Goal: Contribute content: Add original content to the website for others to see

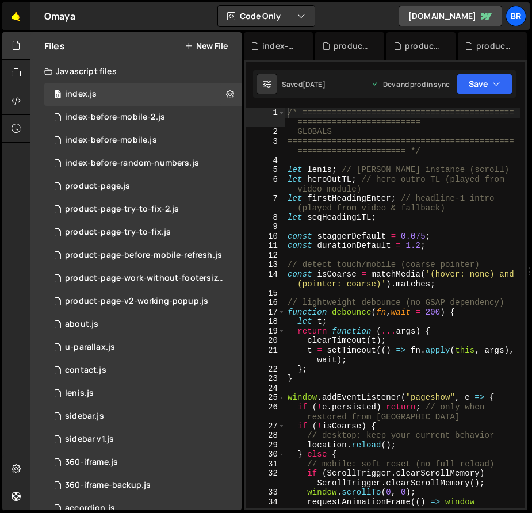
scroll to position [3075, 0]
click at [21, 16] on link "🤙" at bounding box center [16, 16] width 28 height 28
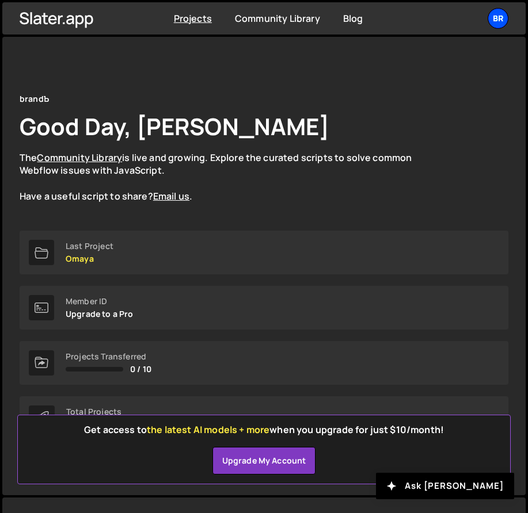
click at [498, 23] on div "br" at bounding box center [498, 18] width 21 height 21
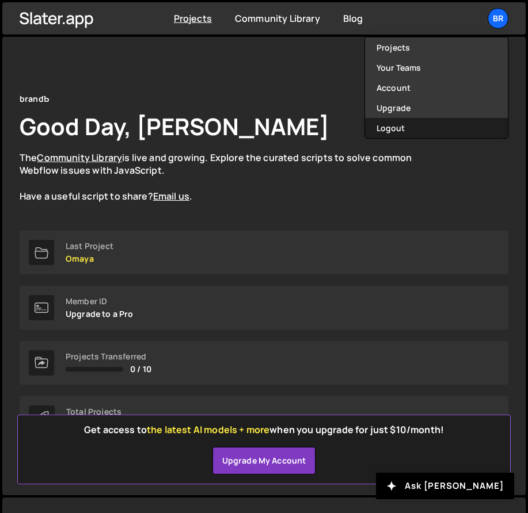
click at [416, 124] on button "Logout" at bounding box center [436, 128] width 143 height 20
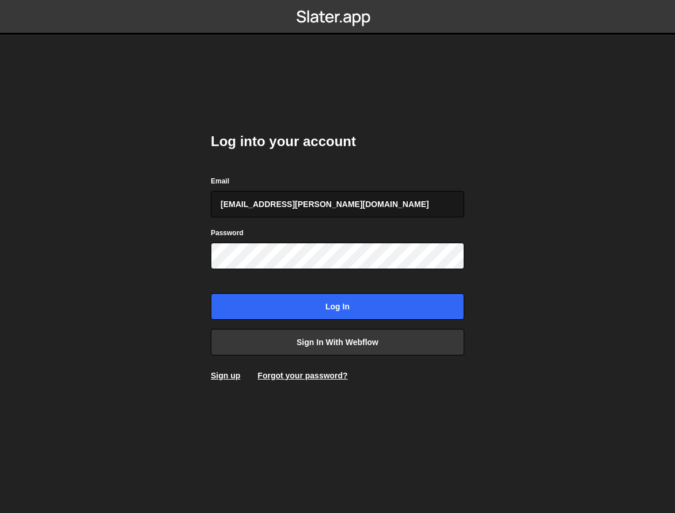
click at [315, 192] on input "[EMAIL_ADDRESS][PERSON_NAME][DOMAIN_NAME]" at bounding box center [337, 204] width 253 height 26
type input "[EMAIL_ADDRESS][DOMAIN_NAME]"
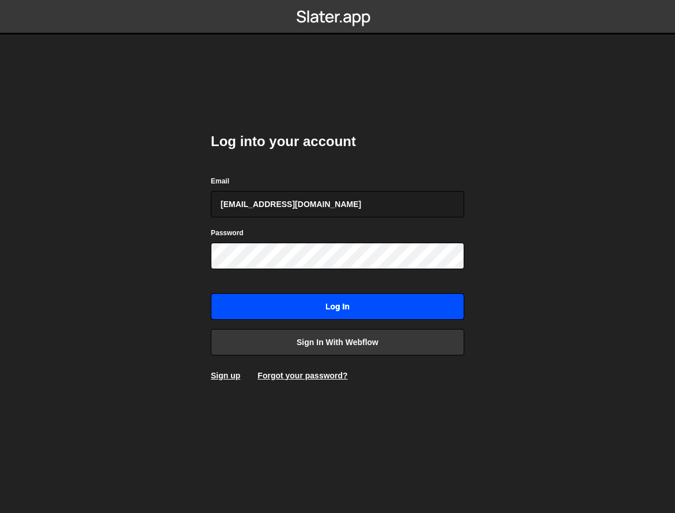
click at [339, 303] on input "Log in" at bounding box center [337, 307] width 253 height 26
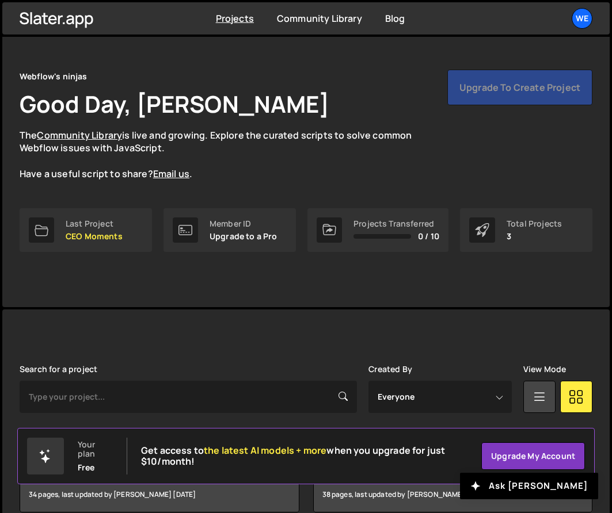
scroll to position [165, 0]
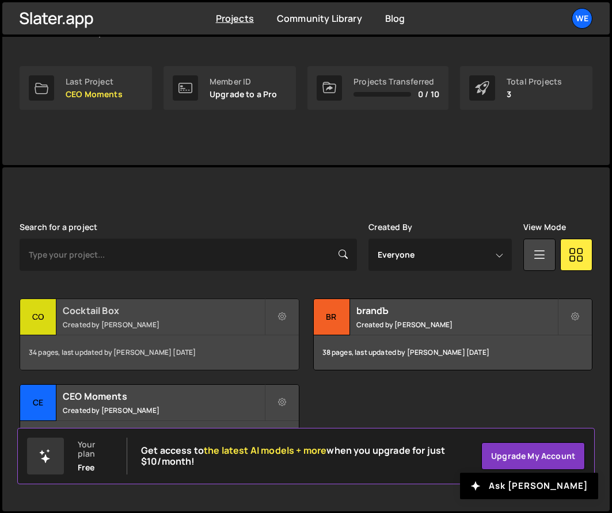
click at [113, 310] on h2 "Cocktail Box" at bounding box center [163, 310] width 201 height 13
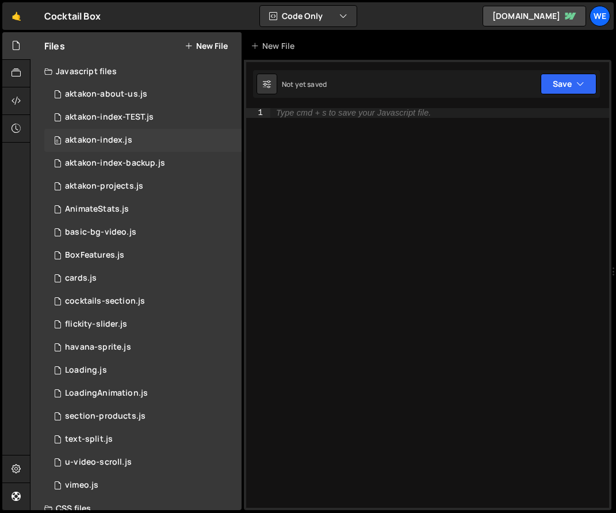
click at [125, 136] on div "aktakon-index.js" at bounding box center [98, 140] width 67 height 10
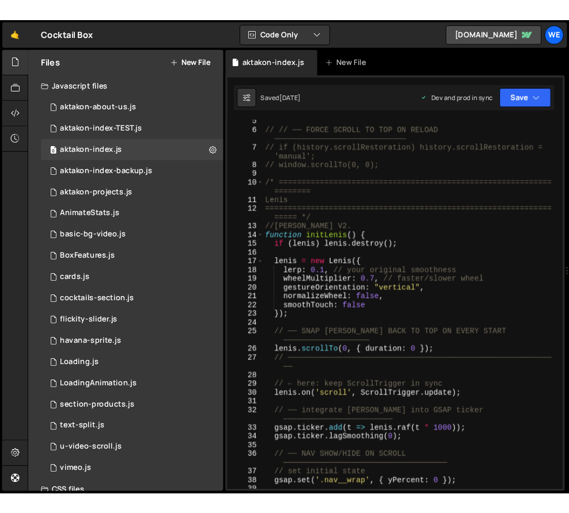
scroll to position [128, 0]
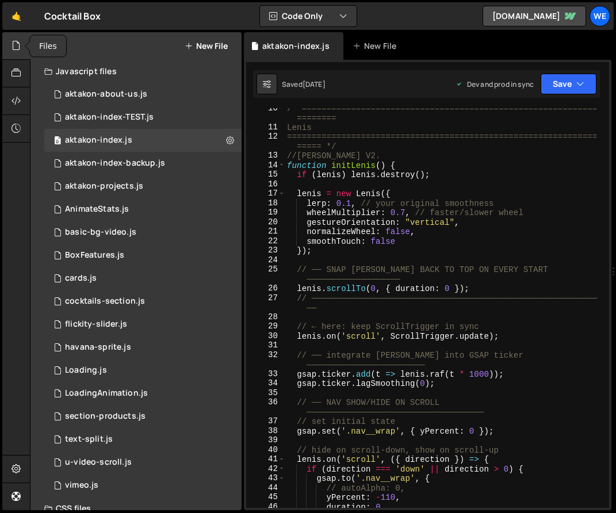
click at [18, 40] on icon at bounding box center [16, 45] width 9 height 13
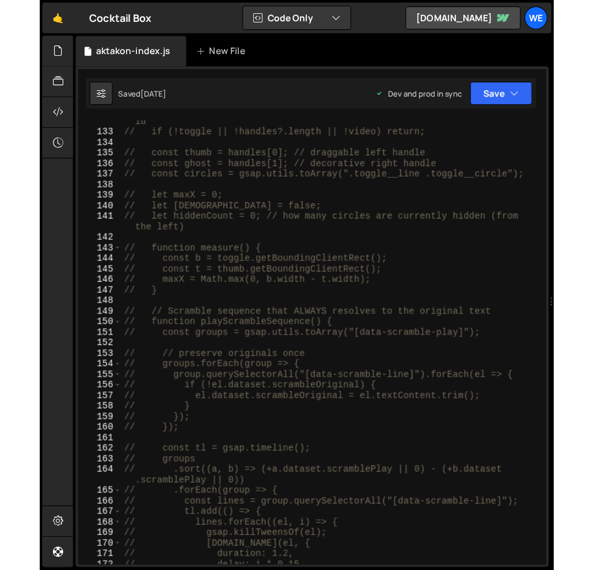
scroll to position [710, 0]
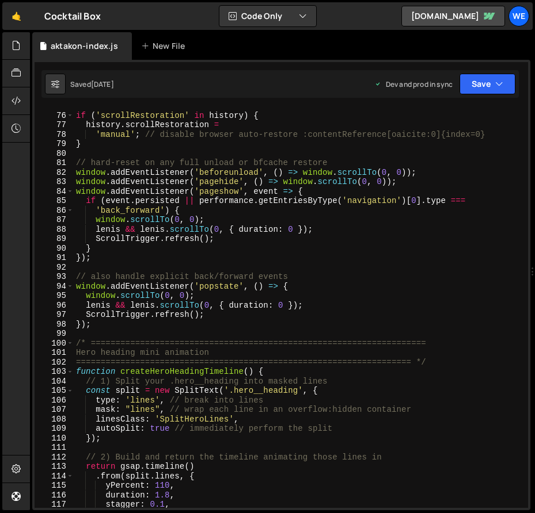
click at [269, 170] on div "// ── FORCE SCROLL TO TOP ON RELOAD / bfcache ───────────────────────── if ( 's…" at bounding box center [299, 310] width 450 height 419
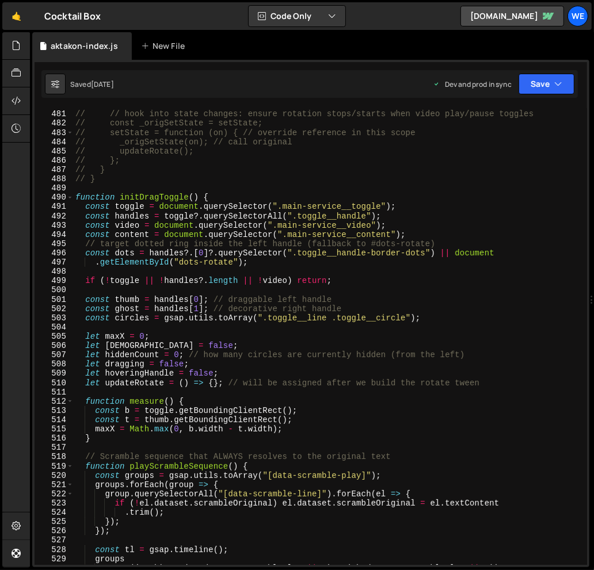
scroll to position [4466, 0]
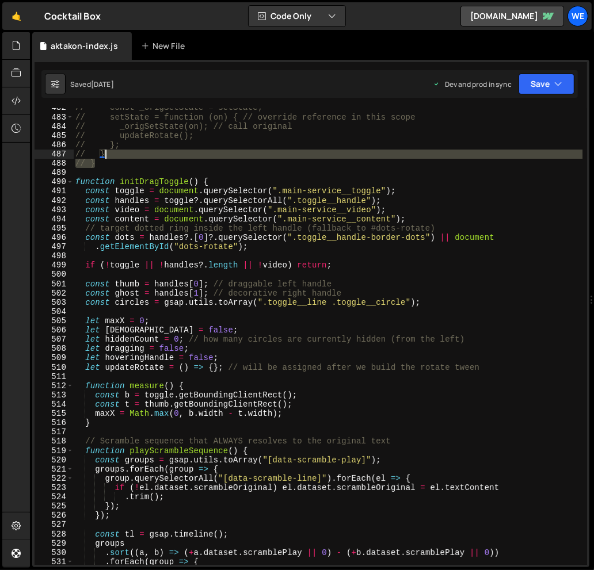
click at [120, 151] on div "// const _origSetState = setState; // setState = function (on) { // override re…" at bounding box center [327, 340] width 509 height 475
click at [92, 161] on div "// const _origSetState = setState; // setState = function (on) { // override re…" at bounding box center [327, 336] width 509 height 457
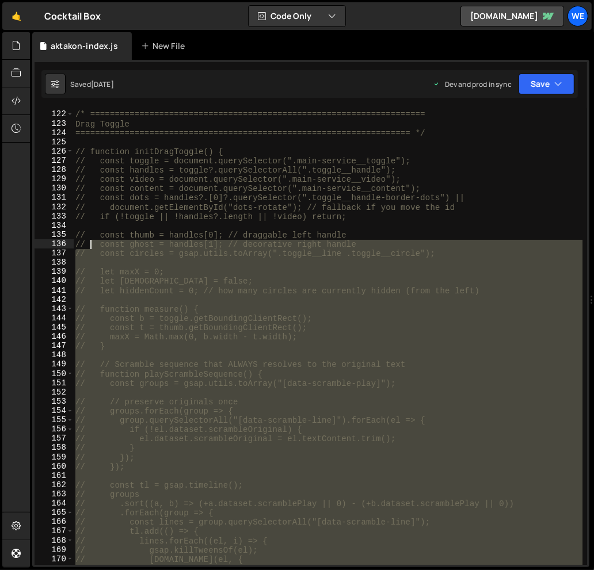
scroll to position [776, 0]
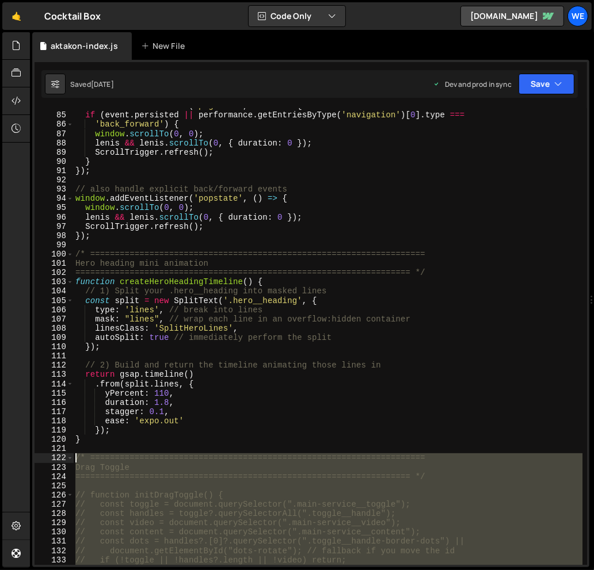
drag, startPoint x: 102, startPoint y: 162, endPoint x: 76, endPoint y: 460, distance: 299.3
click at [76, 460] on div "window . addEventListener ( 'pageshow' , event => { if ( event . persisted || p…" at bounding box center [327, 338] width 509 height 475
type textarea "/* ==================================================================== Drag To…"
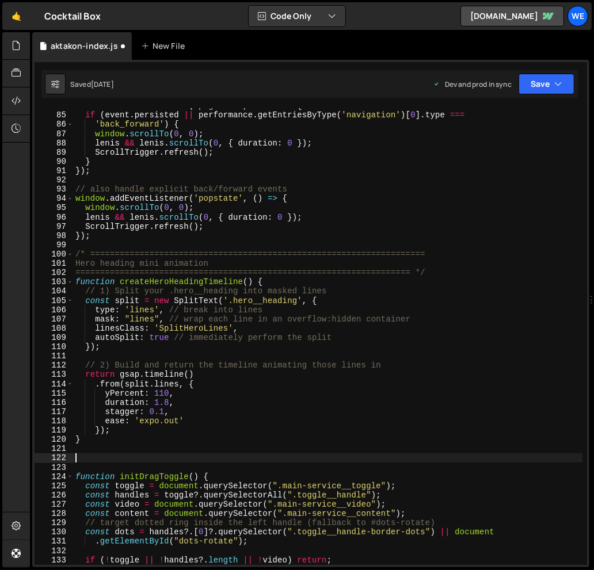
scroll to position [4297, 0]
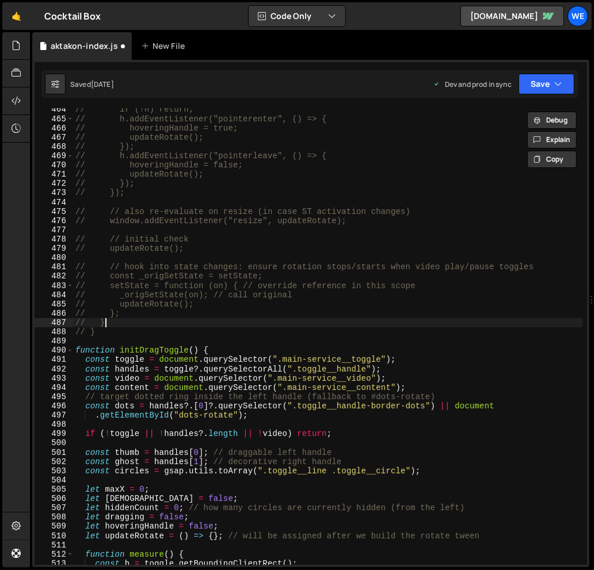
click at [118, 326] on div "// if (!h) return; // h.addEventListener("pointerenter", () => { // hoveringHan…" at bounding box center [327, 342] width 509 height 475
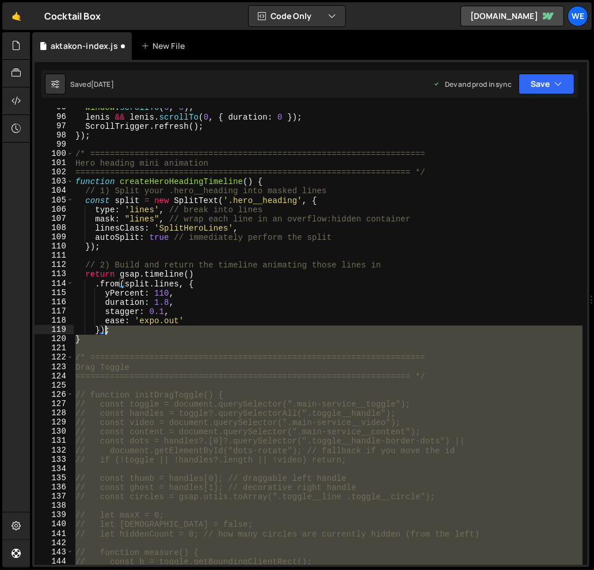
scroll to position [878, 0]
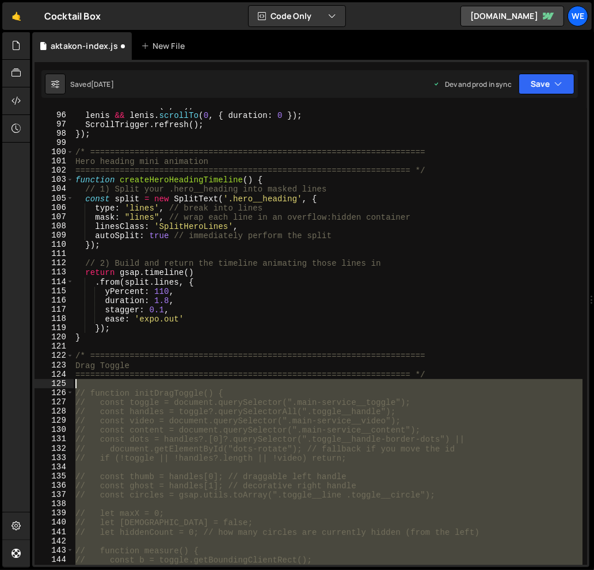
drag, startPoint x: 103, startPoint y: 336, endPoint x: 84, endPoint y: 386, distance: 53.6
click at [84, 386] on div "window . scrollTo ( 0 , 0 ) ; lenis && lenis . scrollTo ( 0 , { duration : 0 })…" at bounding box center [327, 338] width 509 height 475
type textarea "// function initDragToggle() {"
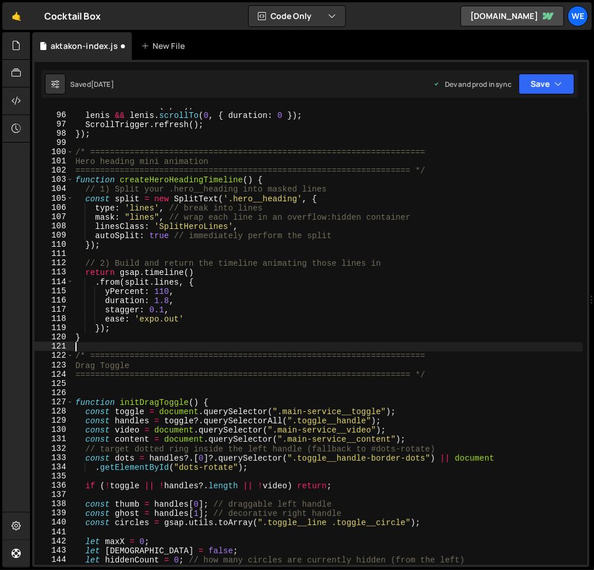
click at [131, 348] on div "window . scrollTo ( 0 , 0 ) ; lenis && lenis . scrollTo ( 0 , { duration : 0 })…" at bounding box center [327, 338] width 509 height 475
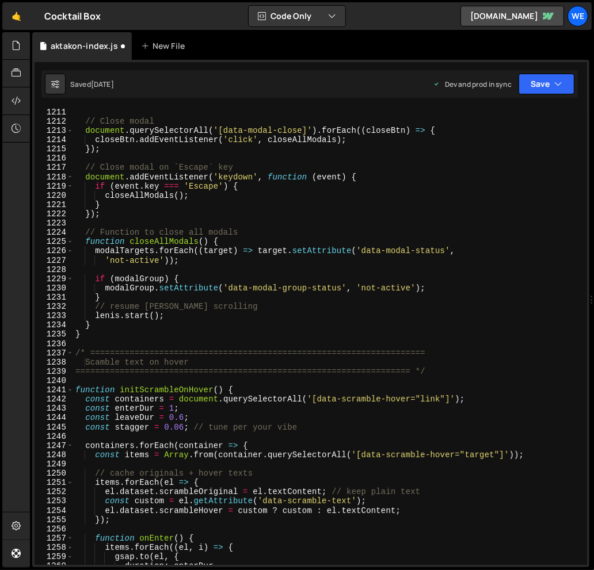
scroll to position [11680, 0]
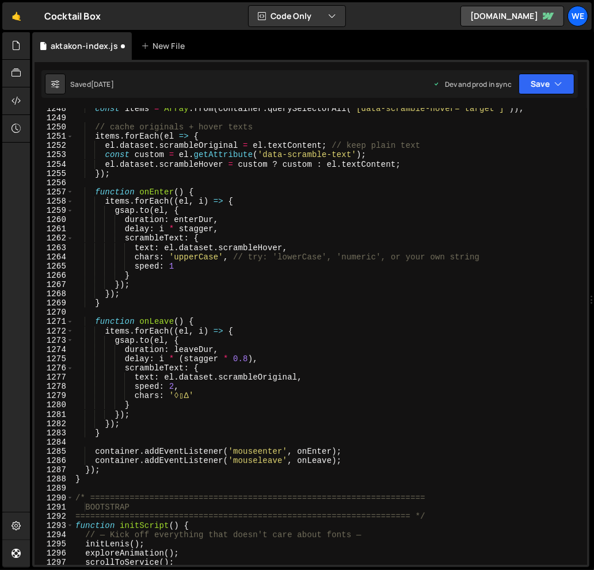
click at [122, 488] on div "const items = Array . from ( container . querySelectorAll ( '[data-scramble-hov…" at bounding box center [327, 341] width 509 height 475
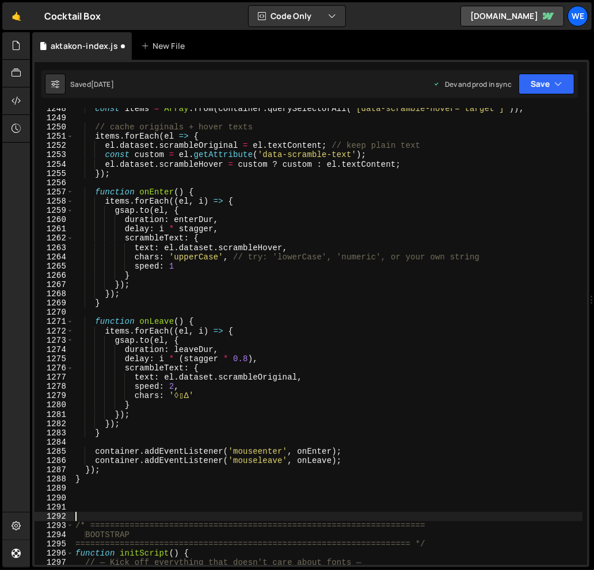
paste textarea "/* ==================================================================== BOOTSTR…"
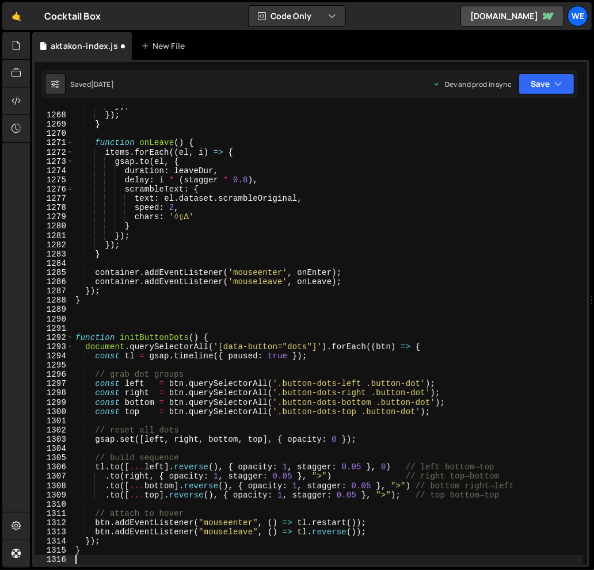
scroll to position [12016, 0]
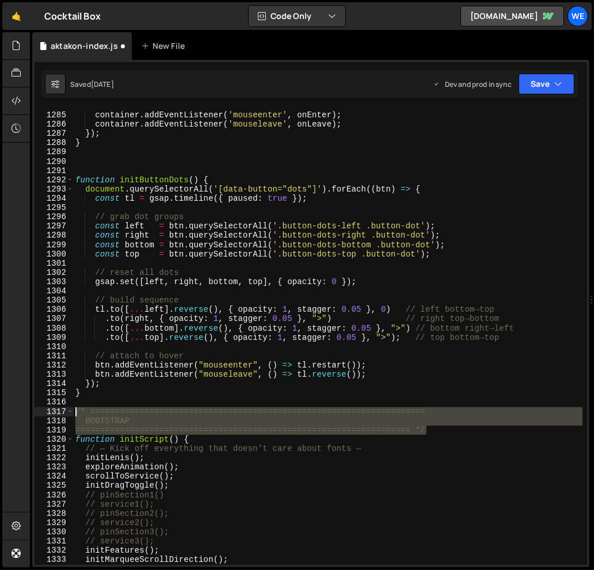
drag, startPoint x: 427, startPoint y: 428, endPoint x: 76, endPoint y: 414, distance: 351.4
click at [76, 414] on div "container . addEventListener ( 'mouseenter' , onEnter ) ; container . addEventL…" at bounding box center [327, 338] width 509 height 475
type textarea "/* ==================================================================== BOOTSTR…"
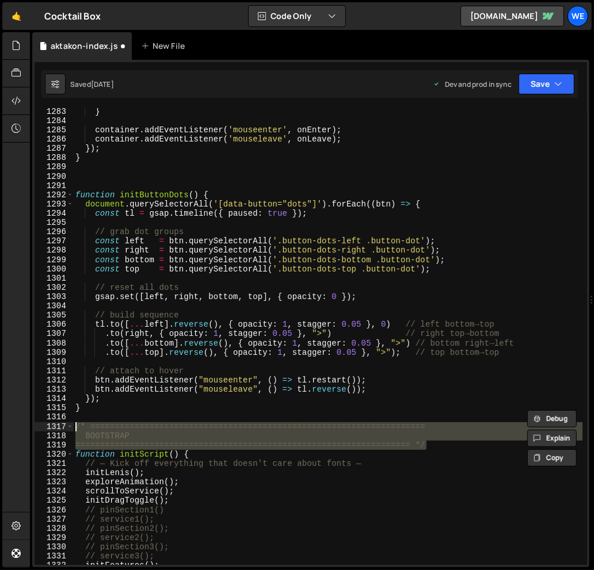
scroll to position [11948, 0]
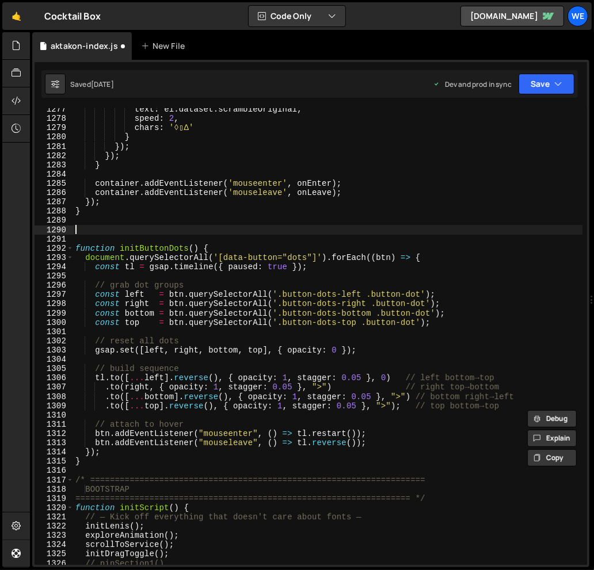
click at [134, 234] on div "text : el . dataset . scrambleOriginal , speed : 2 , chars : '◊▯∆' } }) ; }) ; …" at bounding box center [327, 342] width 509 height 475
paste textarea "==================================================================== */"
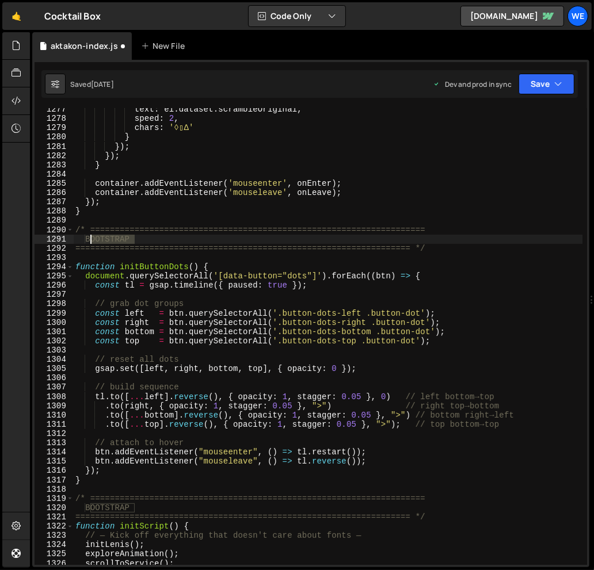
drag, startPoint x: 154, startPoint y: 240, endPoint x: 92, endPoint y: 238, distance: 61.6
click at [92, 238] on div "text : el . dataset . scrambleOriginal , speed : 2 , chars : '◊▯∆' } }) ; }) ; …" at bounding box center [327, 342] width 509 height 475
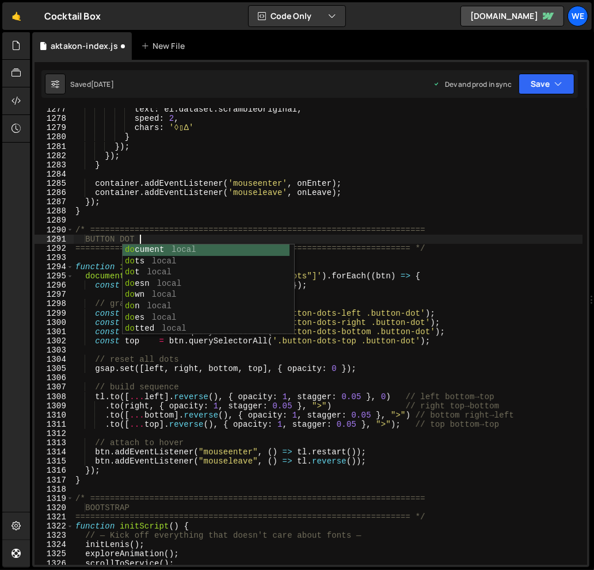
type textarea "BUTTON DOTS"
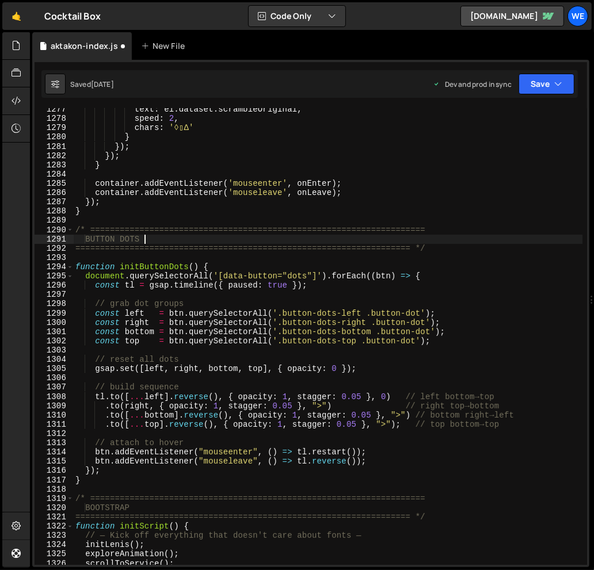
click at [429, 238] on div "text : el . dataset . scrambleOriginal , speed : 2 , chars : '◊▯∆' } }) ; }) ; …" at bounding box center [327, 342] width 509 height 475
click at [332, 262] on div "text : el . dataset . scrambleOriginal , speed : 2 , chars : '◊▯∆' } }) ; }) ; …" at bounding box center [327, 342] width 509 height 475
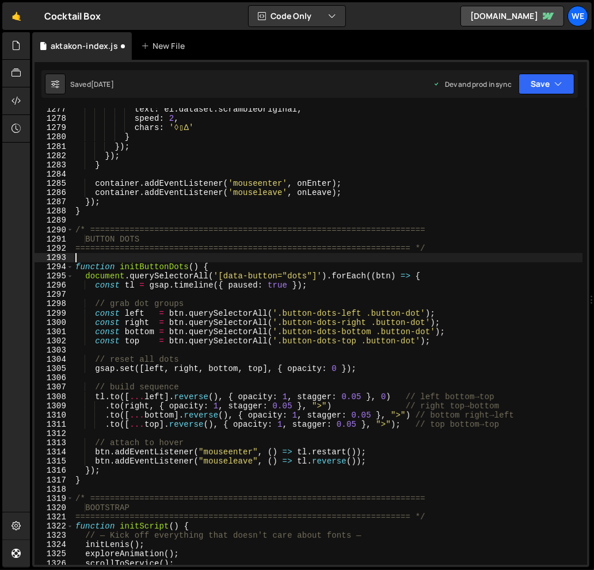
click at [336, 371] on div "text : el . dataset . scrambleOriginal , speed : 2 , chars : '◊▯∆' } }) ; }) ; …" at bounding box center [327, 342] width 509 height 475
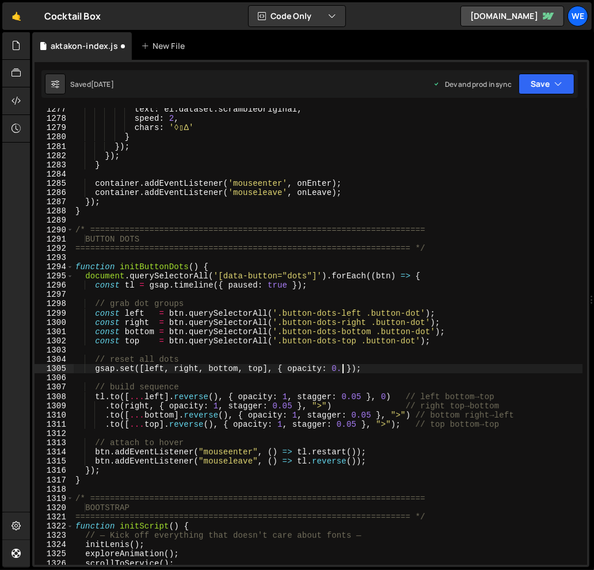
scroll to position [0, 18]
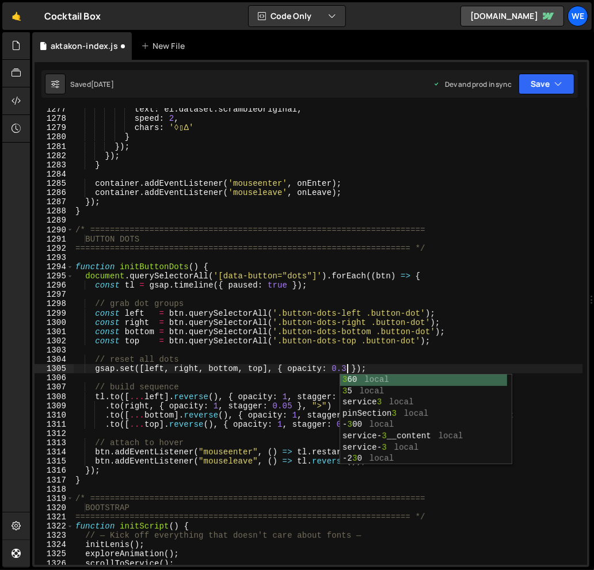
click at [436, 341] on div "text : el . dataset . scrambleOriginal , speed : 2 , chars : '◊▯∆' } }) ; }) ; …" at bounding box center [327, 342] width 509 height 475
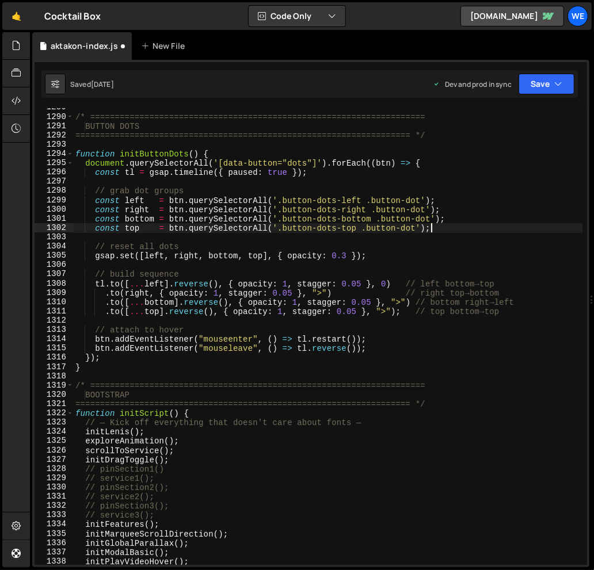
scroll to position [12075, 0]
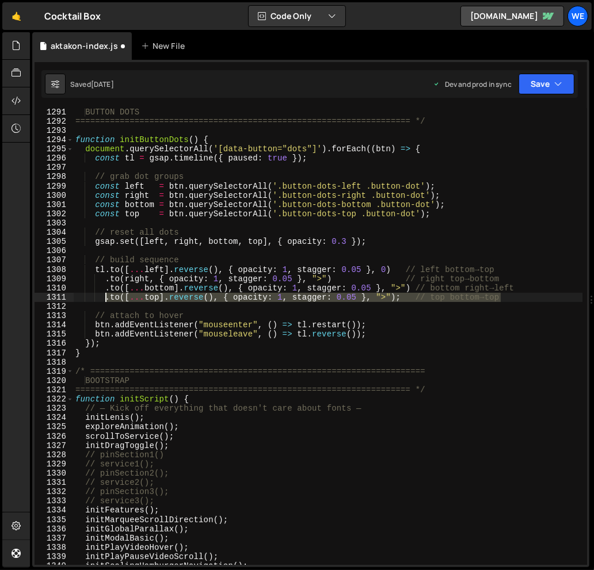
drag, startPoint x: 524, startPoint y: 295, endPoint x: 104, endPoint y: 295, distance: 419.6
click at [104, 295] on div "BUTTON DOTS ===================================================================…" at bounding box center [327, 345] width 509 height 475
click at [423, 313] on div "BUTTON DOTS ===================================================================…" at bounding box center [327, 345] width 509 height 475
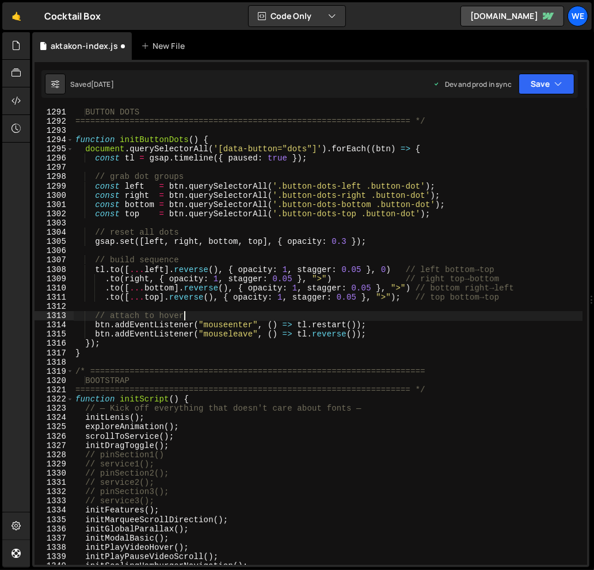
scroll to position [0, 7]
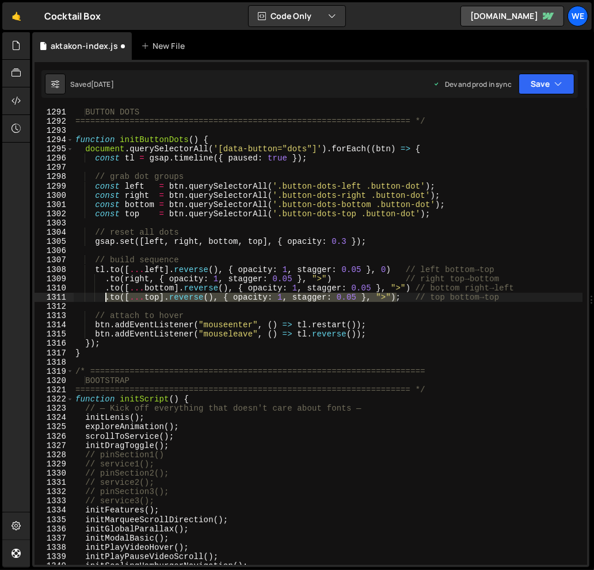
drag, startPoint x: 396, startPoint y: 297, endPoint x: 105, endPoint y: 298, distance: 290.7
click at [105, 298] on div "BUTTON DOTS ===================================================================…" at bounding box center [327, 345] width 509 height 475
click at [235, 261] on div "BUTTON DOTS ===================================================================…" at bounding box center [327, 345] width 509 height 475
type textarea "// build sequence"
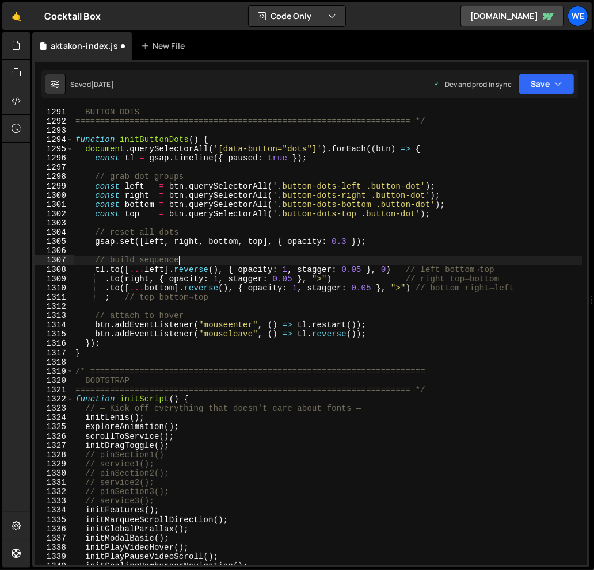
scroll to position [0, 1]
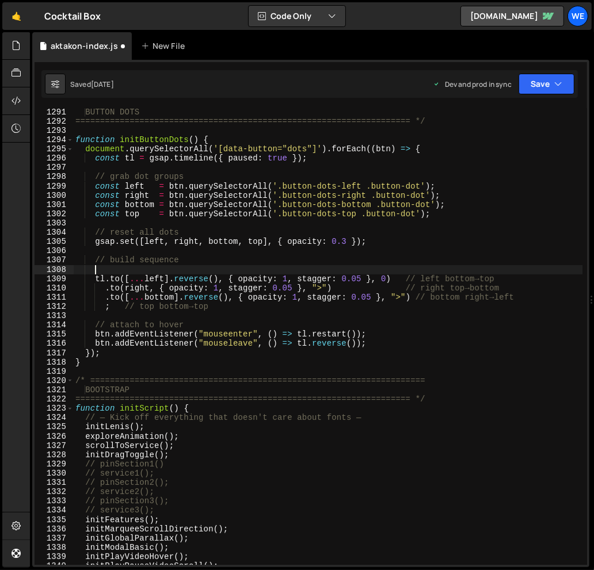
paste textarea ".to([...top].reverse(), { opacity: 1, stagger: 0.05 }, ">")"
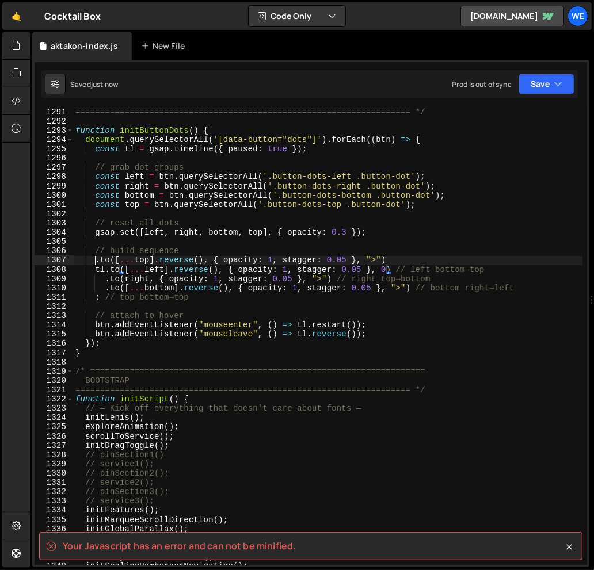
click at [96, 260] on div "==================================================================== */ functio…" at bounding box center [327, 345] width 509 height 475
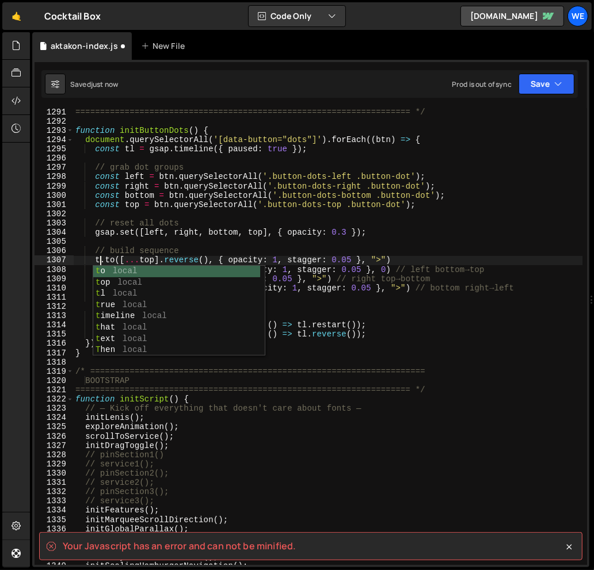
scroll to position [0, 2]
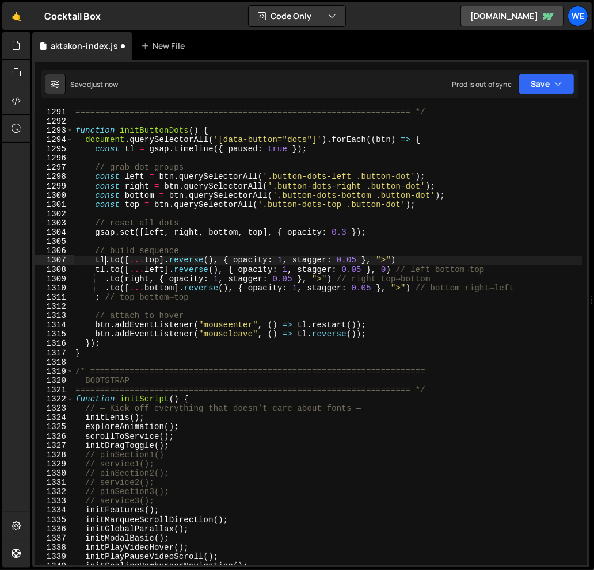
click at [105, 270] on div "==================================================================== */ functio…" at bounding box center [327, 345] width 509 height 475
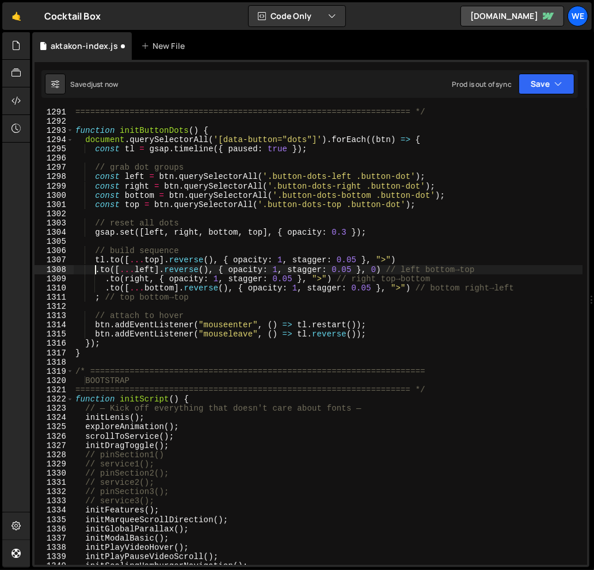
click at [94, 296] on div "==================================================================== */ functio…" at bounding box center [327, 345] width 509 height 475
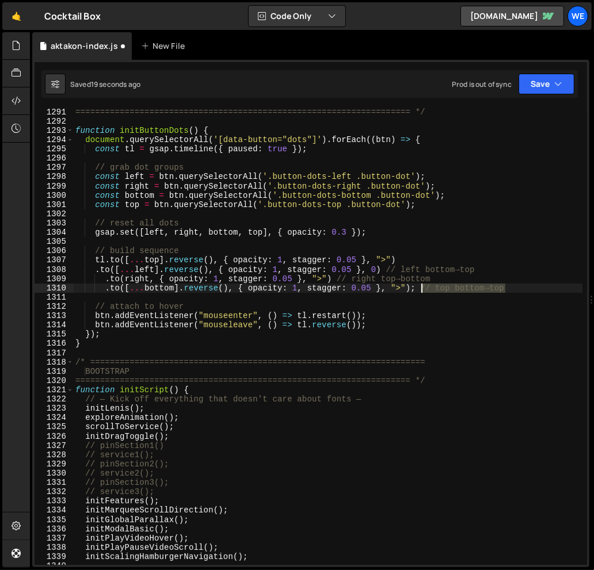
drag, startPoint x: 524, startPoint y: 288, endPoint x: 418, endPoint y: 278, distance: 106.4
click at [423, 288] on div "==================================================================== */ functio…" at bounding box center [327, 345] width 509 height 475
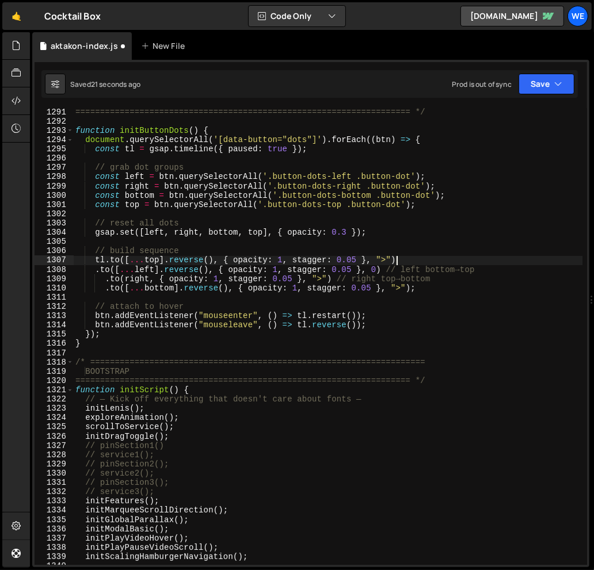
click at [418, 260] on div "==================================================================== */ functio…" at bounding box center [327, 345] width 509 height 475
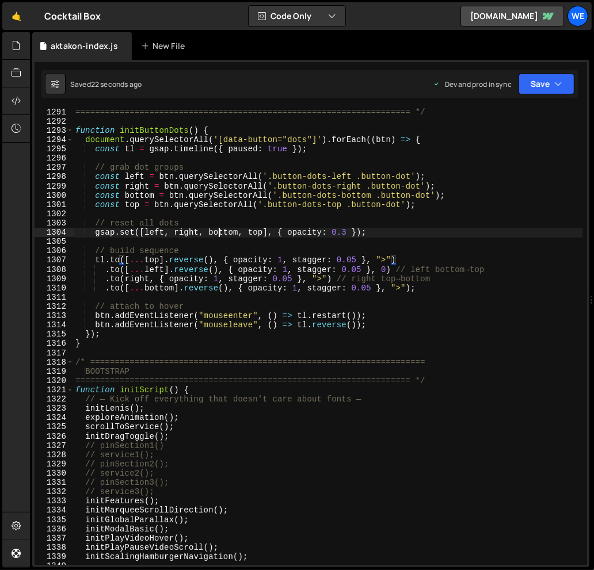
click at [217, 237] on div "==================================================================== */ functio…" at bounding box center [327, 345] width 509 height 475
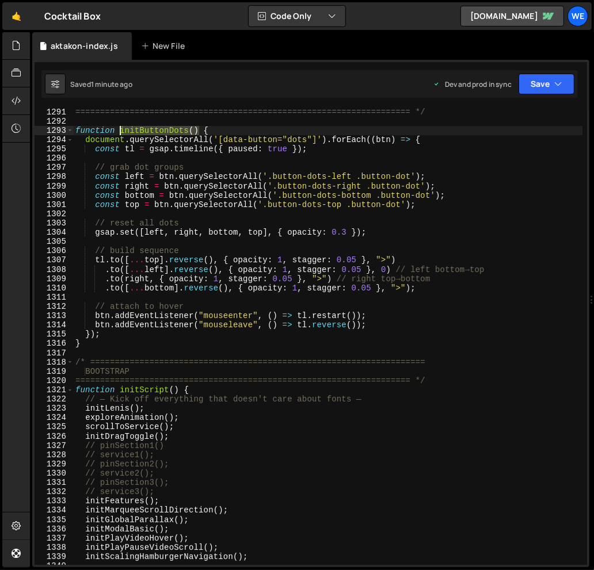
drag, startPoint x: 199, startPoint y: 131, endPoint x: 121, endPoint y: 129, distance: 77.2
click at [121, 129] on div "==================================================================== */ functio…" at bounding box center [327, 345] width 509 height 475
type textarea "function initButtonDots() {"
click at [177, 122] on div "==================================================================== */ functio…" at bounding box center [327, 345] width 509 height 475
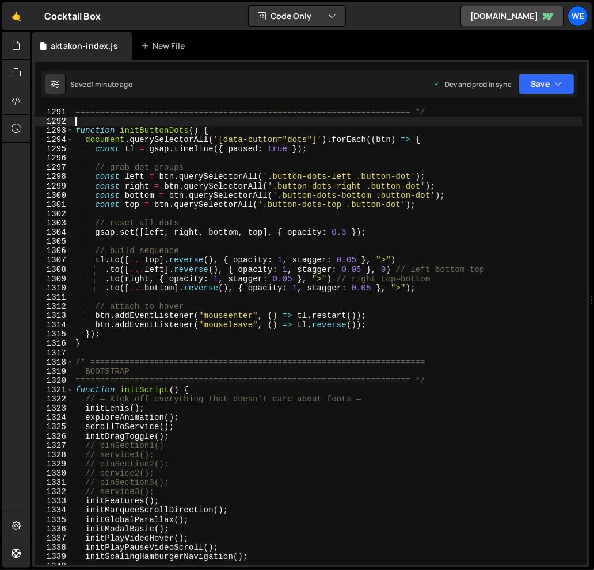
scroll to position [0, 0]
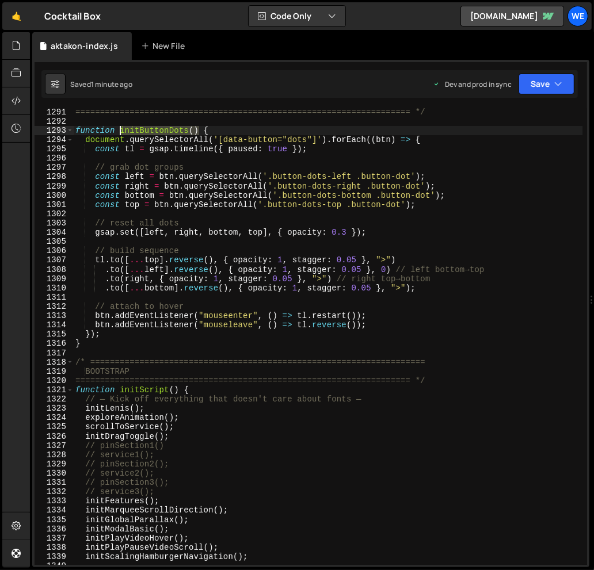
drag, startPoint x: 197, startPoint y: 129, endPoint x: 121, endPoint y: 131, distance: 76.0
click at [121, 131] on div "==================================================================== */ functio…" at bounding box center [327, 345] width 509 height 475
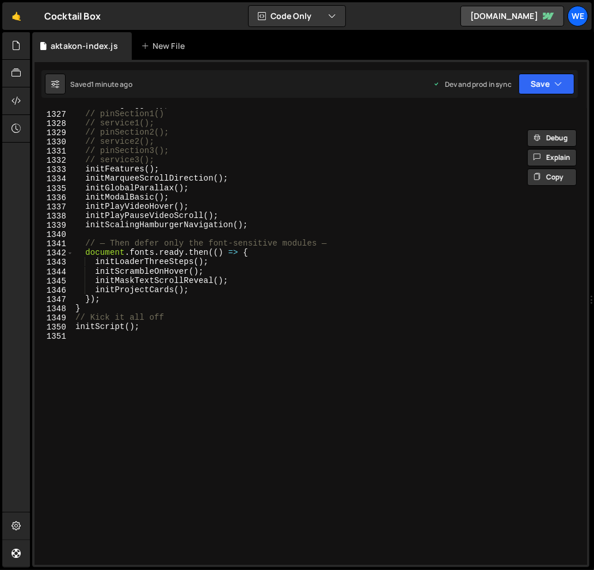
click at [207, 280] on div "initDragToggle ( ) ; // pinSection1() // service1(); // pinSection2(); // servi…" at bounding box center [327, 337] width 509 height 475
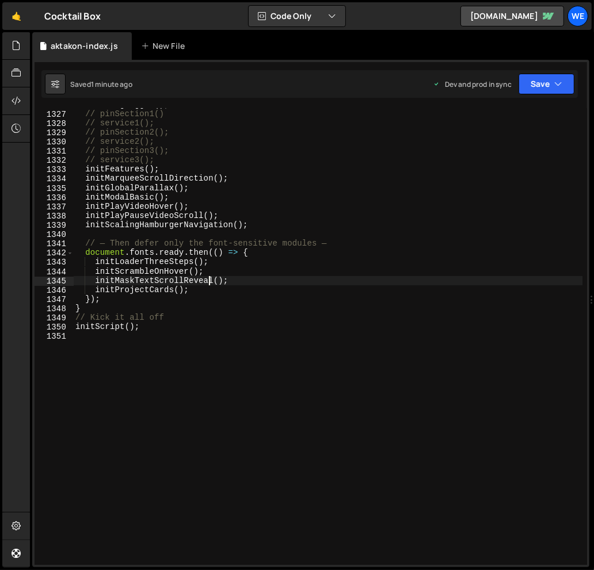
click at [251, 221] on div "initDragToggle ( ) ; // pinSection1() // service1(); // pinSection2(); // servi…" at bounding box center [327, 337] width 509 height 475
type textarea "initScalingHamburgerNavigation();"
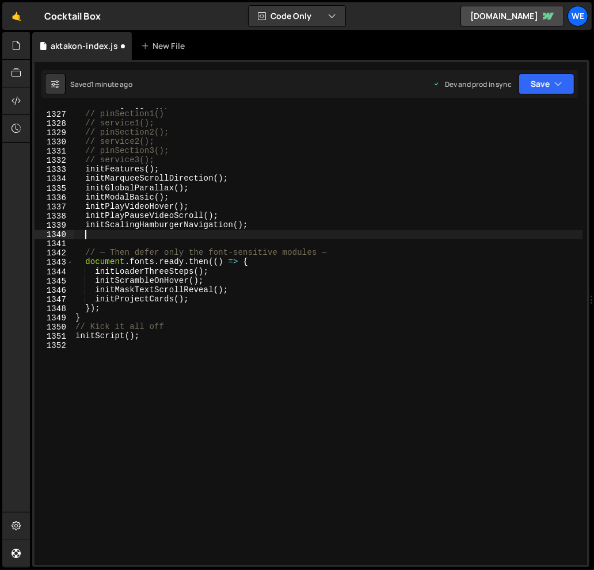
paste textarea "initButtonDots()"
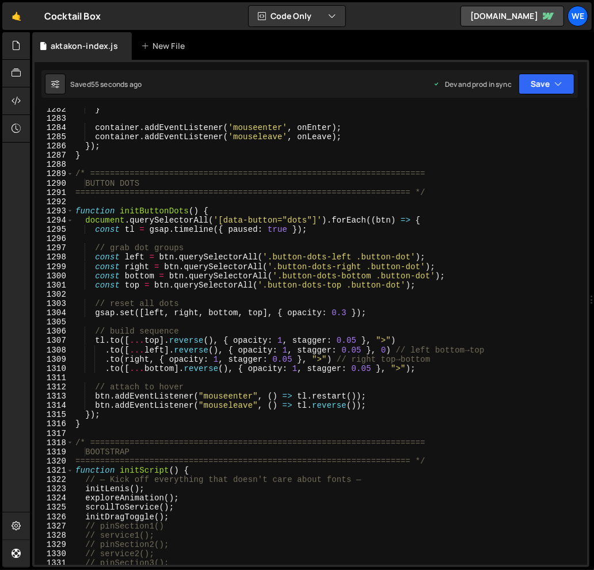
scroll to position [11992, 0]
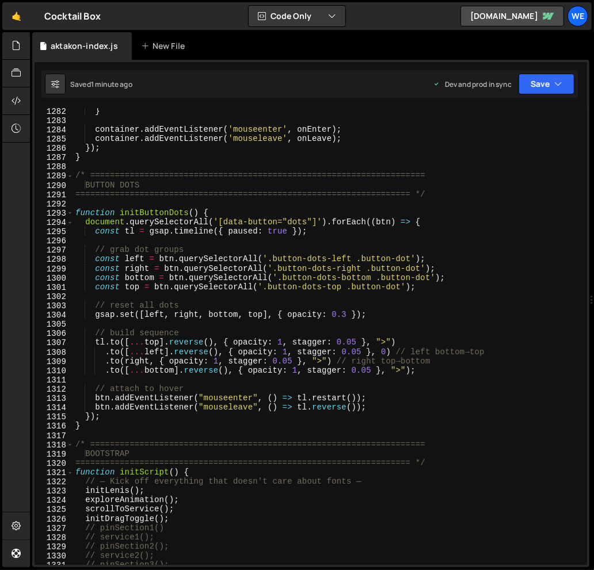
click at [202, 343] on div "} container . addEventListener ( 'mouseenter' , onEnter ) ; container . addEven…" at bounding box center [327, 343] width 509 height 475
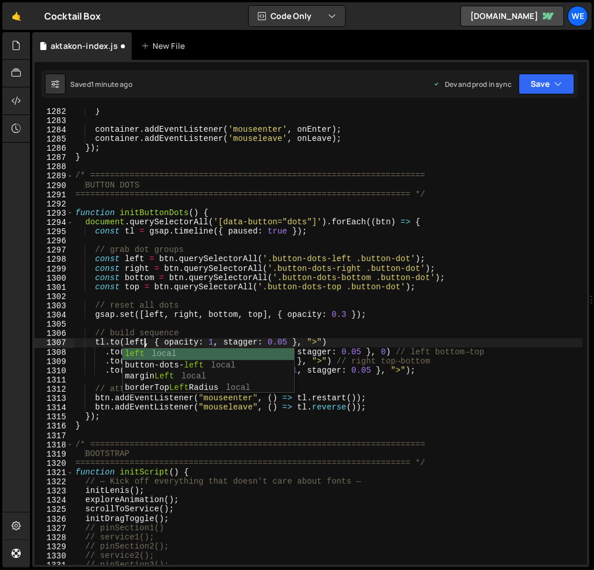
scroll to position [0, 5]
click at [339, 344] on div "} container . addEventListener ( 'mouseenter' , onEnter ) ; container . addEven…" at bounding box center [327, 343] width 509 height 475
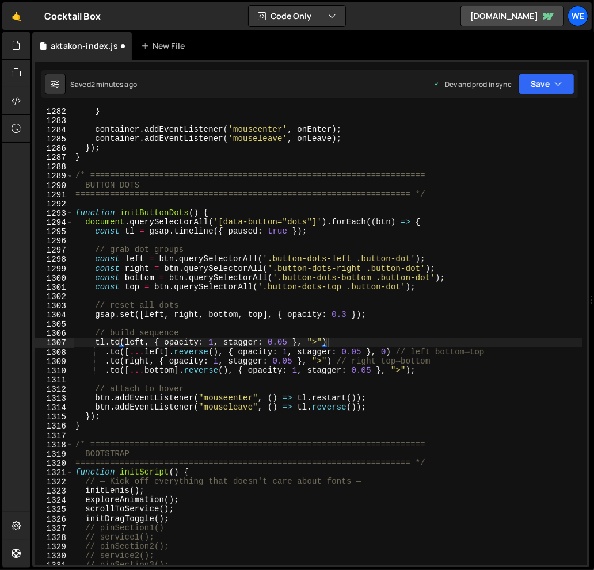
click at [188, 363] on div "} container . addEventListener ( 'mouseenter' , onEnter ) ; container . addEven…" at bounding box center [327, 343] width 509 height 475
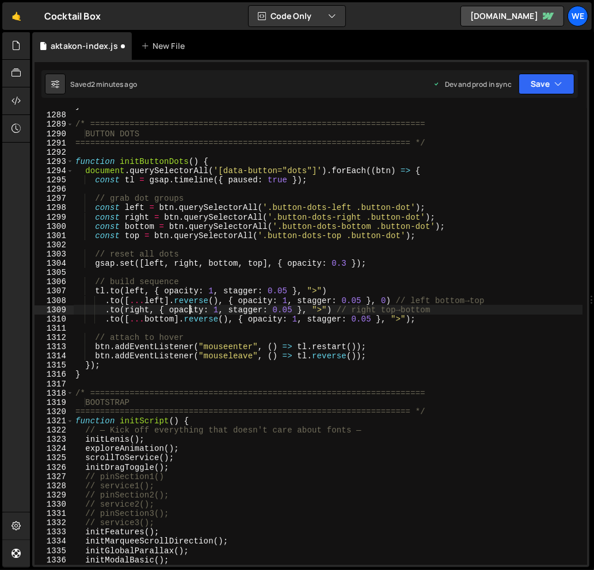
scroll to position [12045, 0]
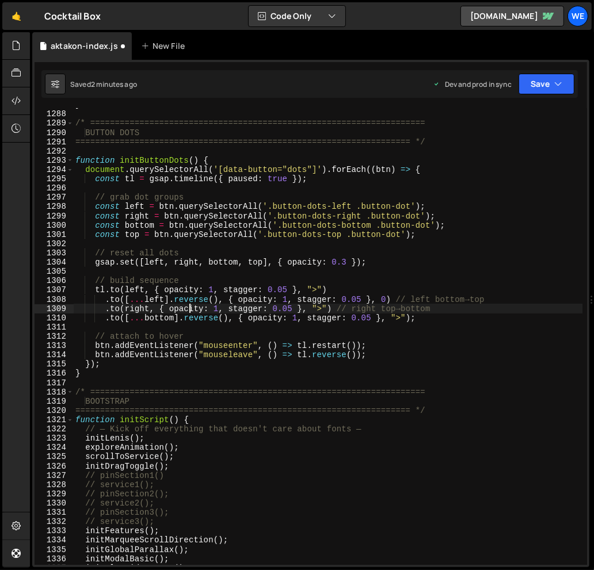
click at [171, 315] on div "} /* ==================================================================== BUTTO…" at bounding box center [327, 337] width 509 height 475
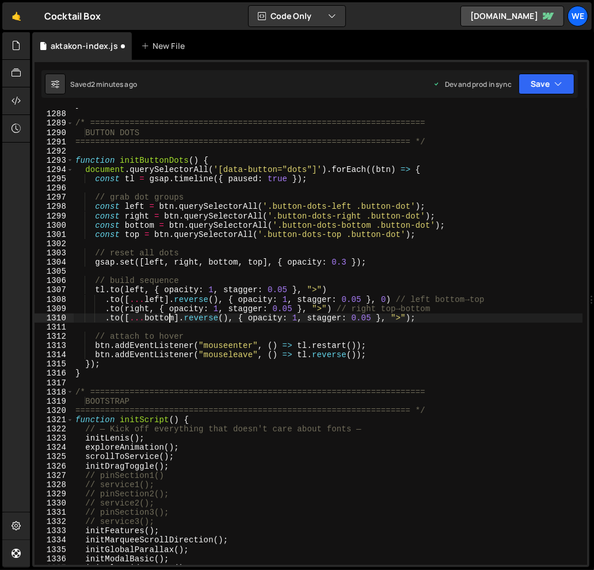
click at [177, 320] on div "} /* ==================================================================== BUTTO…" at bounding box center [327, 337] width 509 height 475
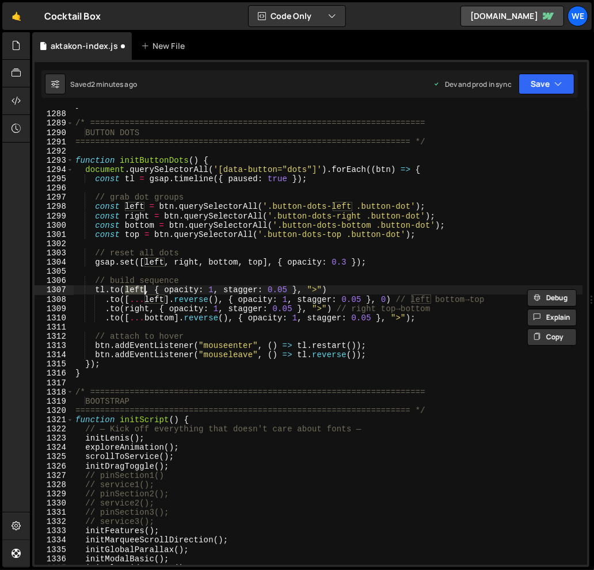
click at [138, 294] on div "} /* ==================================================================== BUTTO…" at bounding box center [327, 337] width 509 height 475
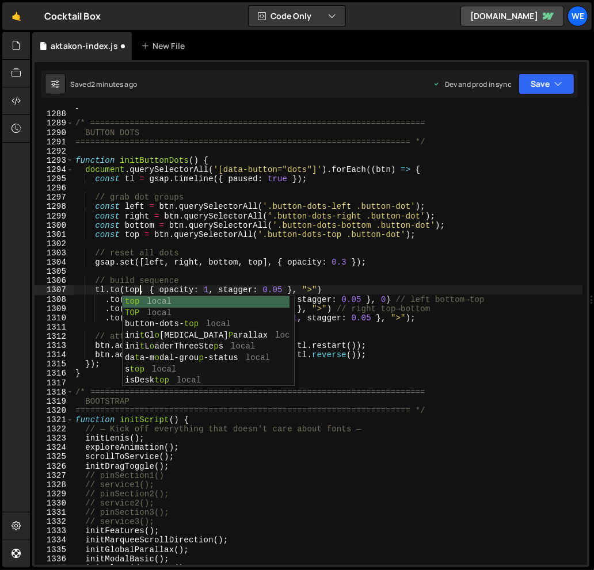
click at [198, 261] on div "} /* ==================================================================== BUTTO…" at bounding box center [327, 337] width 509 height 475
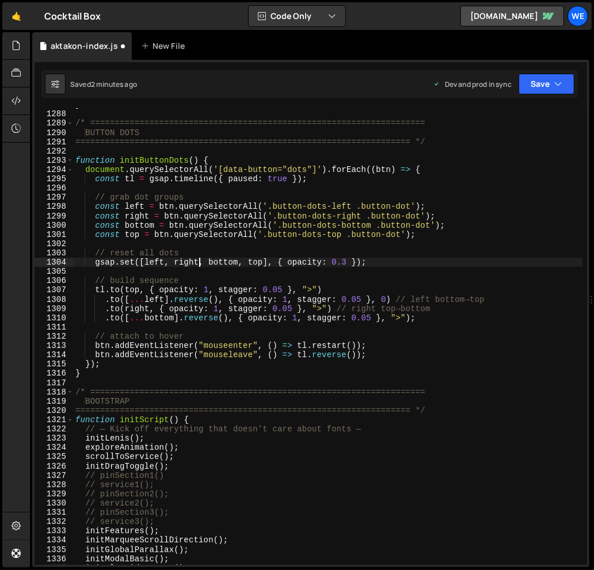
click at [282, 291] on div "} /* ==================================================================== BUTTO…" at bounding box center [327, 337] width 509 height 475
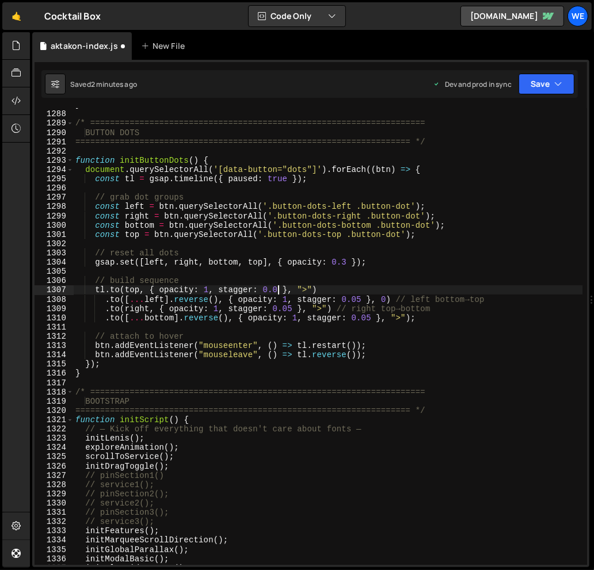
scroll to position [0, 14]
click at [361, 300] on div "} /* ==================================================================== BUTTO…" at bounding box center [327, 337] width 509 height 475
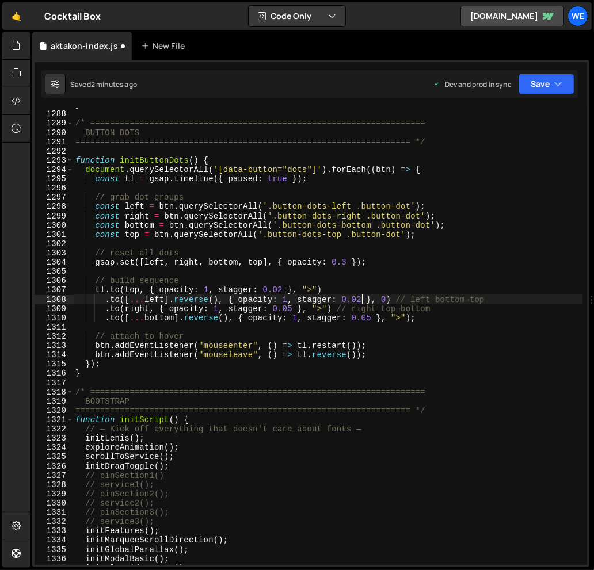
scroll to position [0, 20]
click at [371, 319] on div "} /* ==================================================================== BUTTO…" at bounding box center [327, 337] width 509 height 475
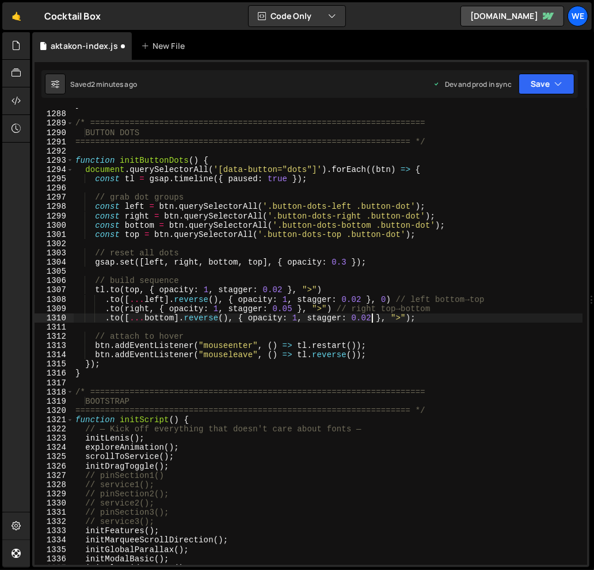
scroll to position [0, 21]
click at [293, 307] on div "} /* ==================================================================== BUTTO…" at bounding box center [327, 337] width 509 height 475
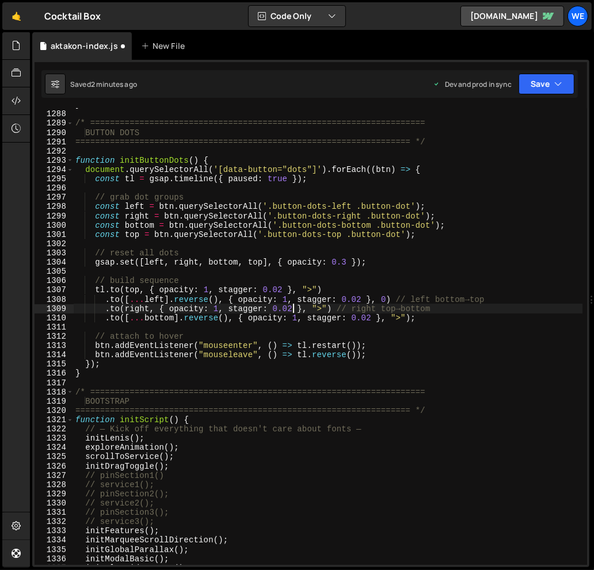
scroll to position [0, 15]
click at [396, 292] on div "} /* ==================================================================== BUTTO…" at bounding box center [327, 337] width 509 height 475
type textarea "tl.to(top, { opacity: 1, stagger: 0.02 }, ">")"
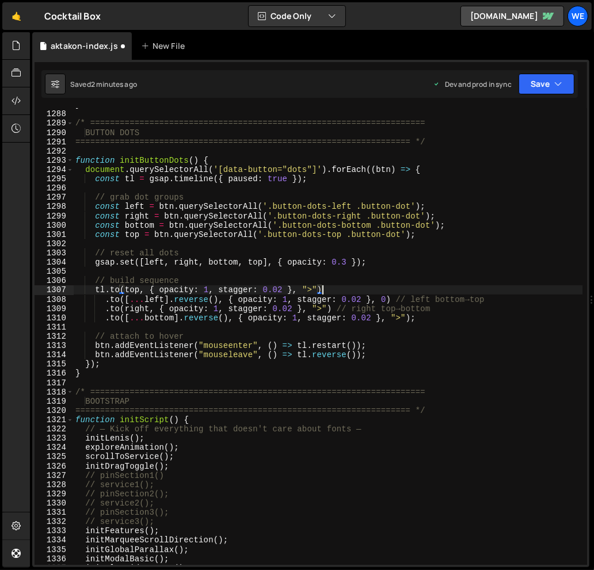
click at [205, 323] on div "} /* ==================================================================== BUTTO…" at bounding box center [327, 337] width 509 height 475
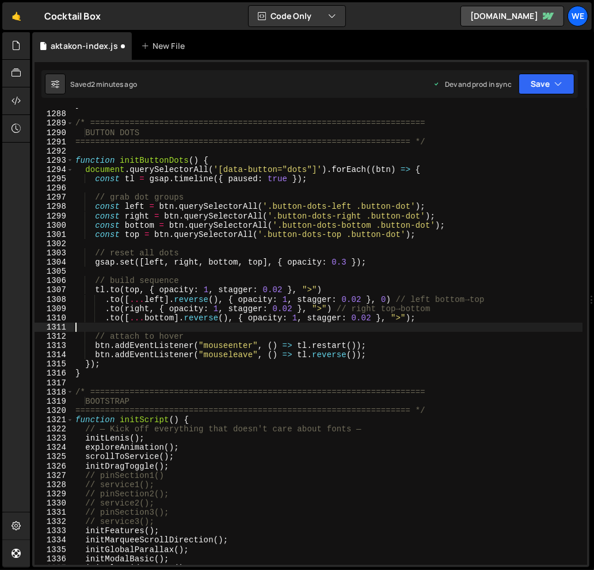
scroll to position [0, 0]
click at [184, 297] on div "} /* ==================================================================== BUTTO…" at bounding box center [327, 337] width 509 height 475
type textarea ".to([...left].reverse(), { opacity: 1, stagger: 0.02 }, 0) // left bottom→top"
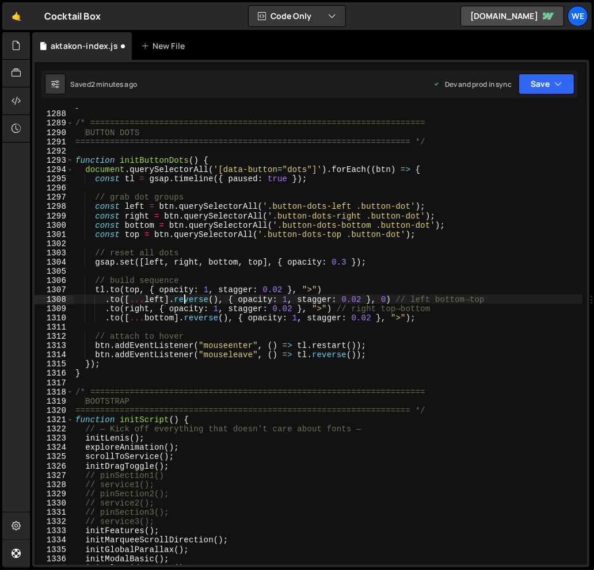
click at [184, 332] on div "} /* ==================================================================== BUTTO…" at bounding box center [327, 337] width 509 height 475
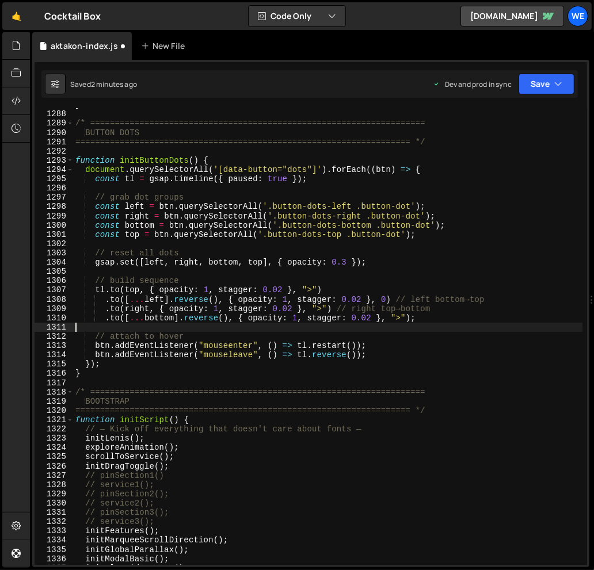
click at [432, 307] on div "} /* ==================================================================== BUTTO…" at bounding box center [327, 337] width 509 height 475
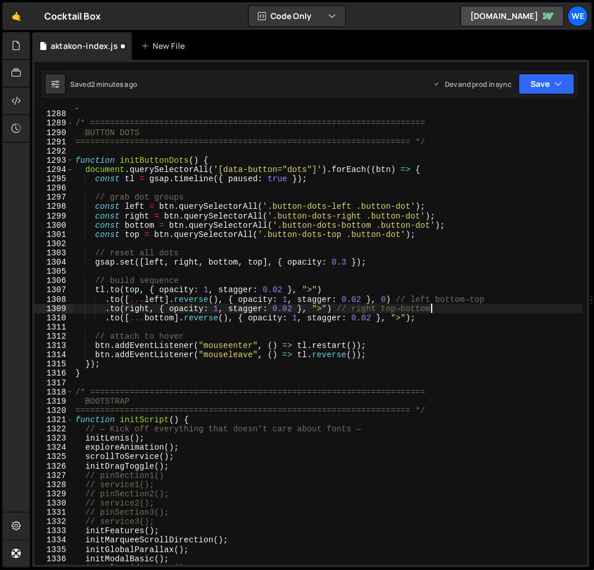
click at [432, 307] on div "} /* ==================================================================== BUTTO…" at bounding box center [327, 337] width 509 height 475
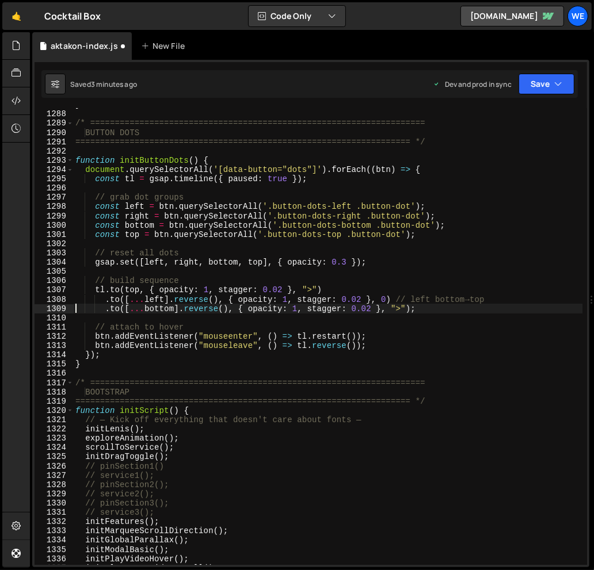
click at [388, 290] on div "} /* ==================================================================== BUTTO…" at bounding box center [327, 337] width 509 height 475
type textarea "tl.to(top, { opacity: 1, stagger: 0.02 }, ">")"
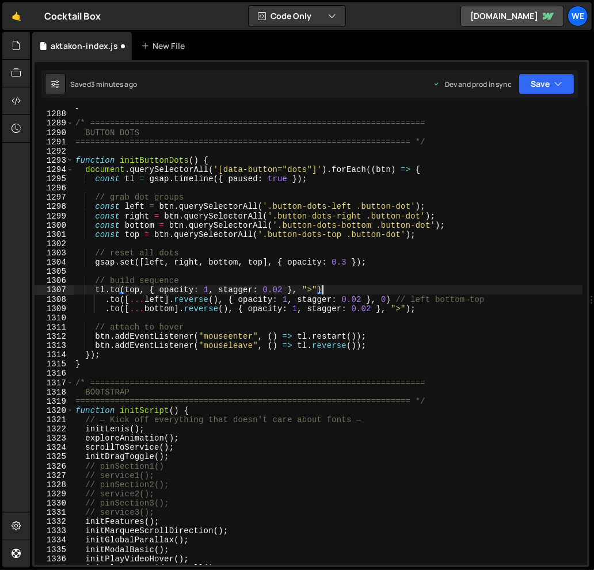
scroll to position [0, 1]
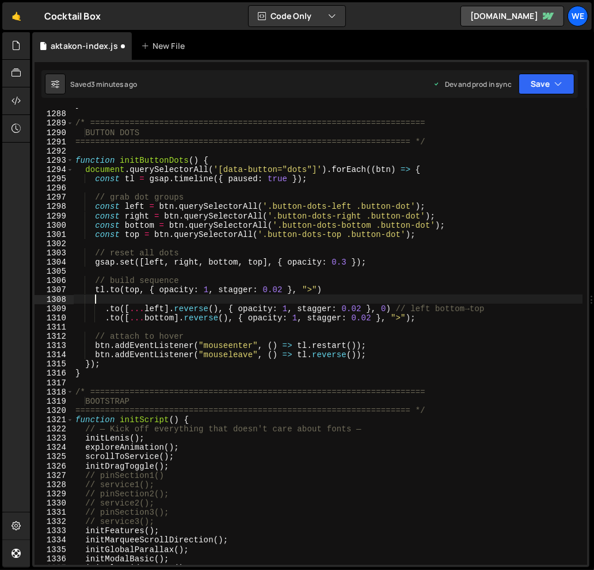
paste textarea
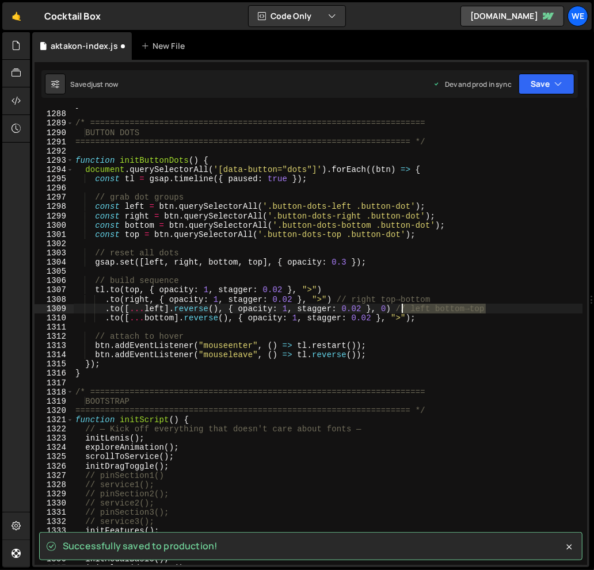
drag, startPoint x: 498, startPoint y: 312, endPoint x: 401, endPoint y: 306, distance: 97.4
click at [401, 306] on div "} /* ==================================================================== BUTTO…" at bounding box center [327, 337] width 509 height 475
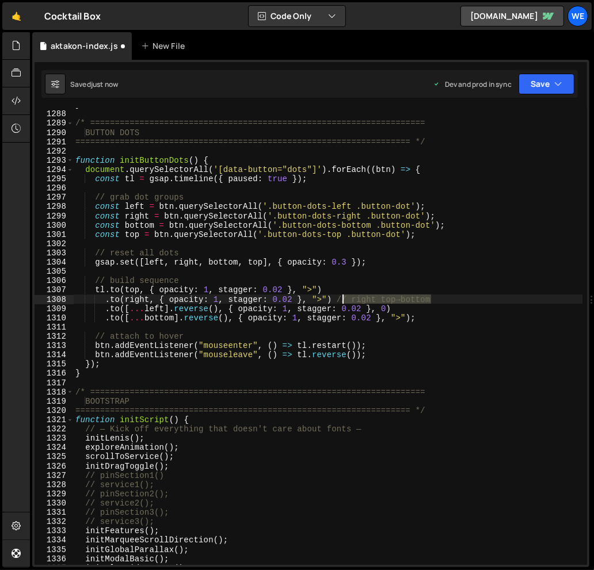
drag, startPoint x: 446, startPoint y: 300, endPoint x: 339, endPoint y: 296, distance: 106.5
click at [339, 296] on div "} /* ==================================================================== BUTTO…" at bounding box center [327, 337] width 509 height 475
click at [214, 309] on div "} /* ==================================================================== BUTTO…" at bounding box center [327, 337] width 509 height 475
type textarea ".to([...left].reverse(), { opacity: 1, stagger: 0.02 }, 0)"
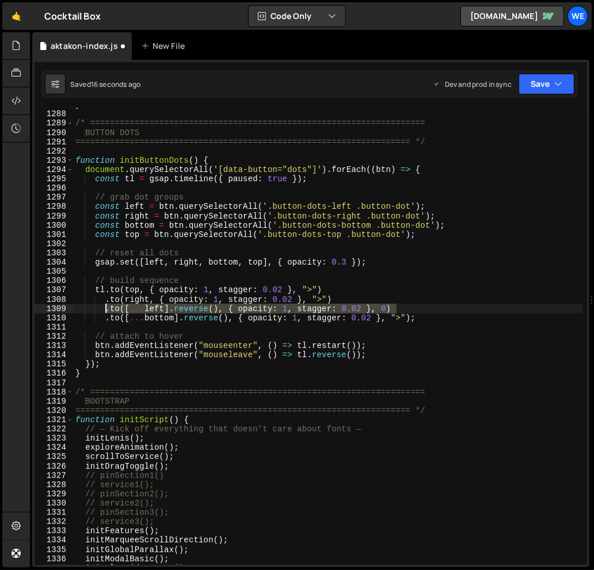
drag, startPoint x: 397, startPoint y: 306, endPoint x: 105, endPoint y: 308, distance: 291.3
click at [105, 308] on div "} /* ==================================================================== BUTTO…" at bounding box center [327, 337] width 509 height 475
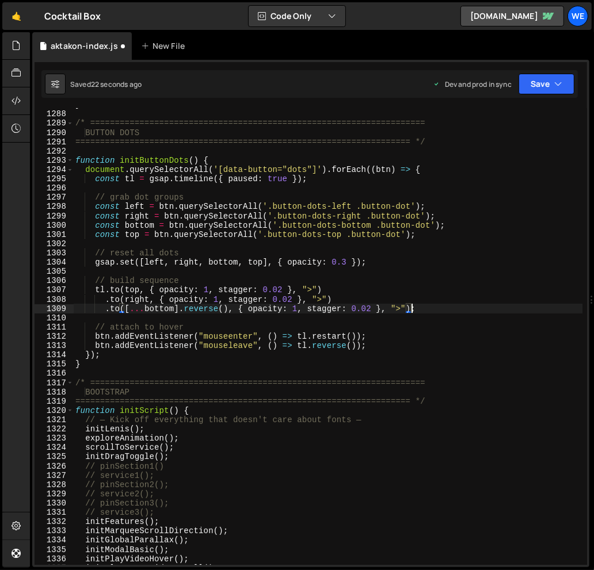
scroll to position [0, 1]
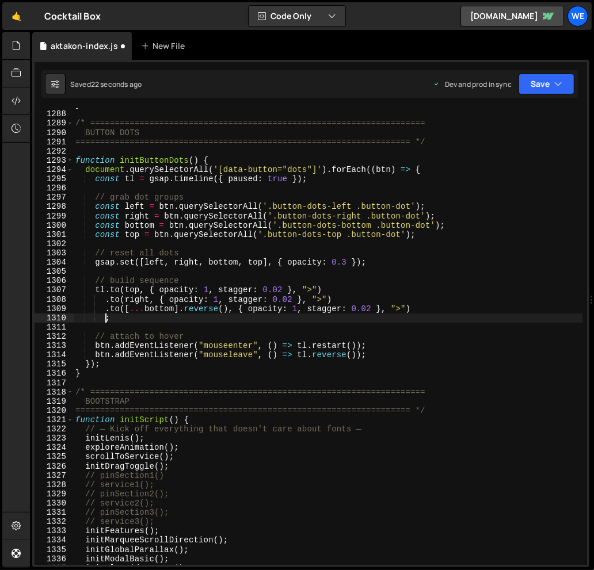
paste textarea ".to([...left].reverse(), { opacity: 1, stagger: 0.02 }, 0)"
click at [390, 320] on div "} /* ==================================================================== BUTTO…" at bounding box center [327, 337] width 509 height 475
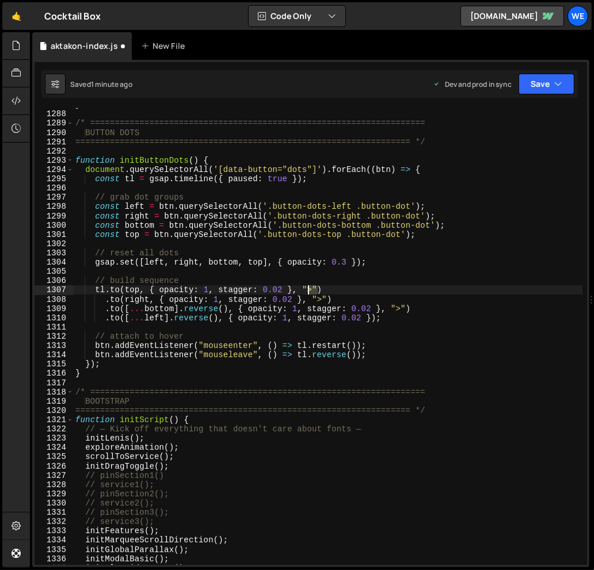
drag, startPoint x: 318, startPoint y: 290, endPoint x: 299, endPoint y: 290, distance: 19.0
click at [299, 290] on div "} /* ==================================================================== BUTTO…" at bounding box center [327, 337] width 509 height 475
click at [293, 376] on div "} /* ==================================================================== BUTTO…" at bounding box center [327, 337] width 509 height 475
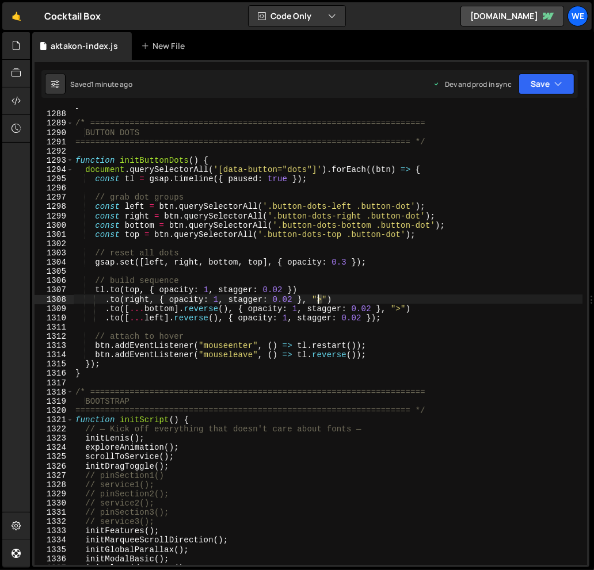
drag, startPoint x: 323, startPoint y: 299, endPoint x: 317, endPoint y: 298, distance: 5.9
click at [317, 298] on div "} /* ==================================================================== BUTTO…" at bounding box center [327, 337] width 509 height 475
paste textarea "-=1.4"
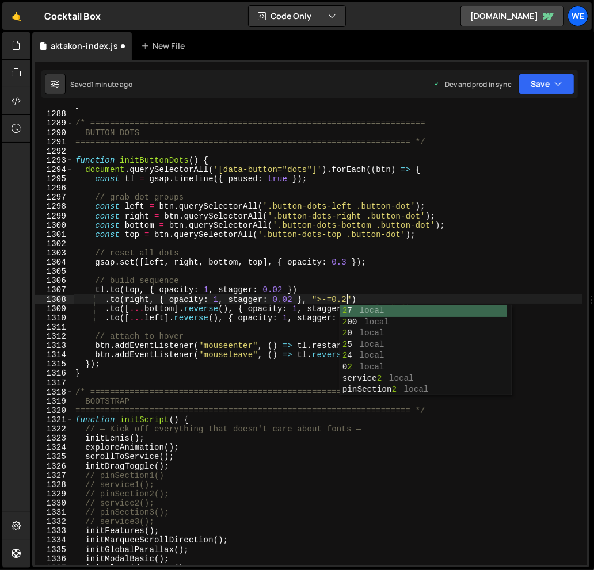
scroll to position [0, 18]
click at [375, 287] on div "} /* ==================================================================== BUTTO…" at bounding box center [327, 337] width 509 height 475
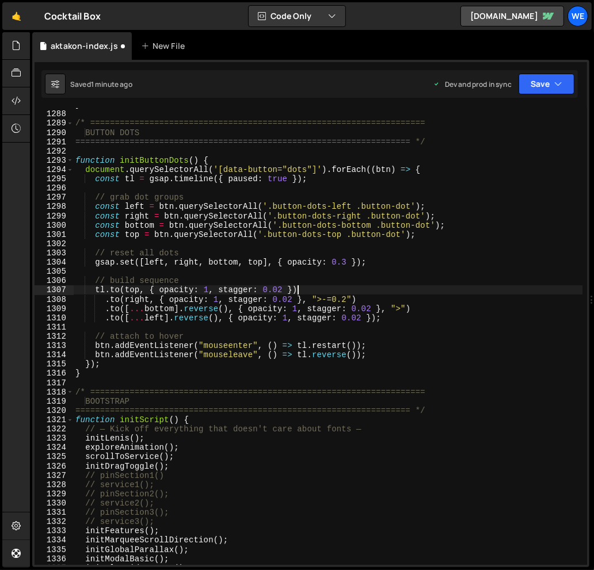
scroll to position [0, 15]
click at [398, 307] on div "} /* ==================================================================== BUTTO…" at bounding box center [327, 337] width 509 height 475
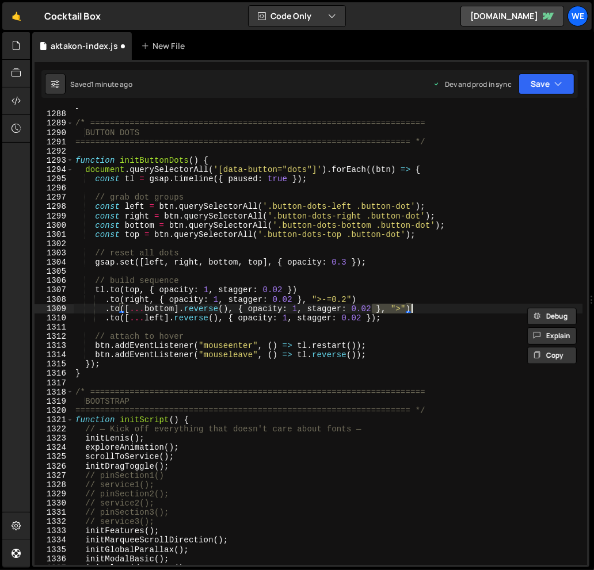
click at [398, 307] on div "} /* ==================================================================== BUTTO…" at bounding box center [327, 337] width 509 height 475
paste textarea ">-=1.4"
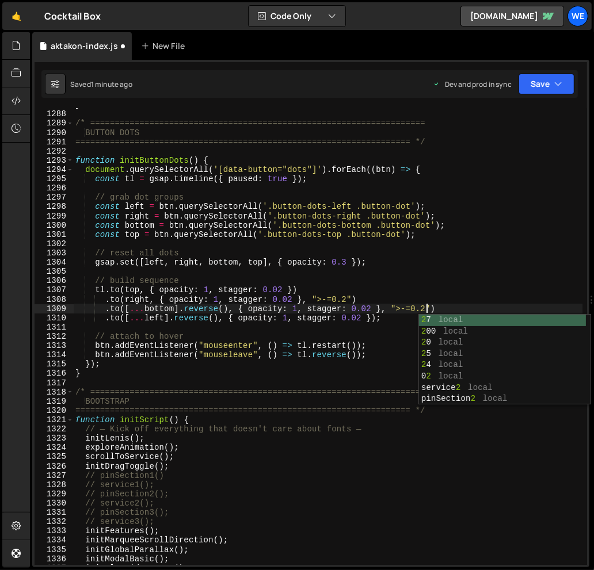
click at [375, 340] on div "} /* ==================================================================== BUTTO…" at bounding box center [327, 337] width 509 height 475
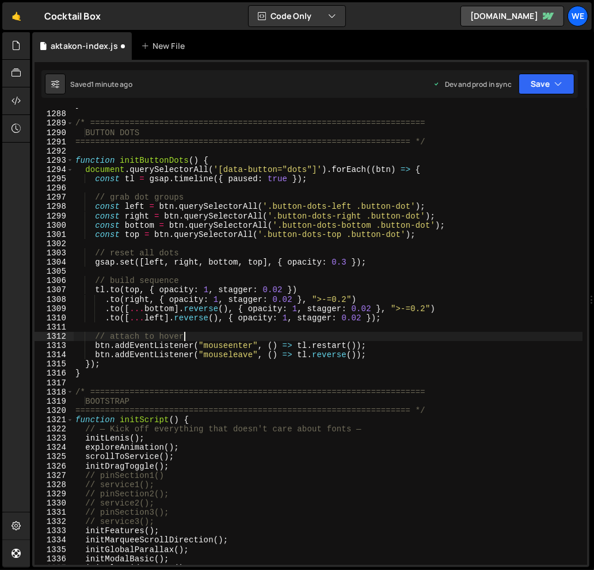
scroll to position [0, 7]
click at [372, 317] on div "} /* ==================================================================== BUTTO…" at bounding box center [327, 337] width 509 height 475
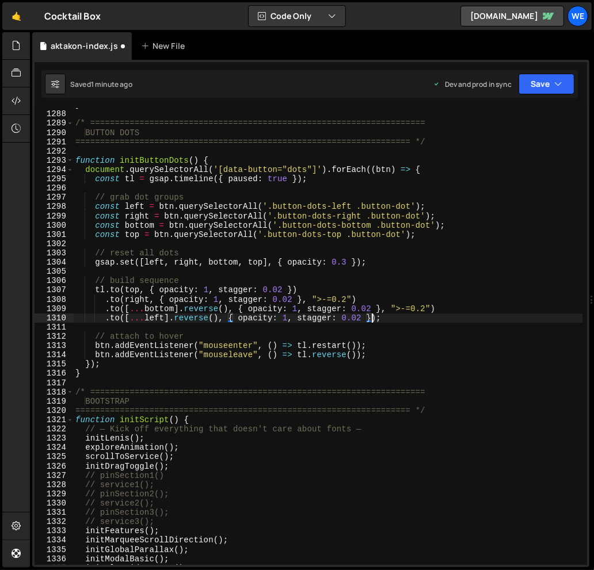
scroll to position [0, 21]
paste textarea ">-=1.4"
paste textarea ">-=1.4""
click at [445, 322] on div "} /* ==================================================================== BUTTO…" at bounding box center [327, 337] width 509 height 475
click at [404, 318] on div "} /* ==================================================================== BUTTO…" at bounding box center [327, 337] width 509 height 475
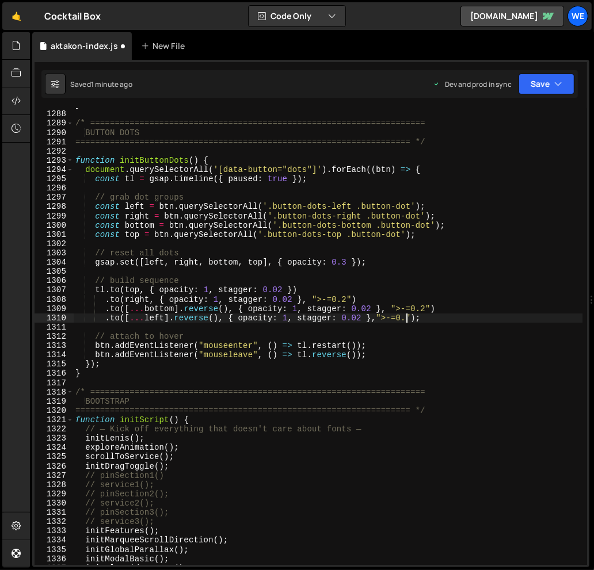
scroll to position [0, 24]
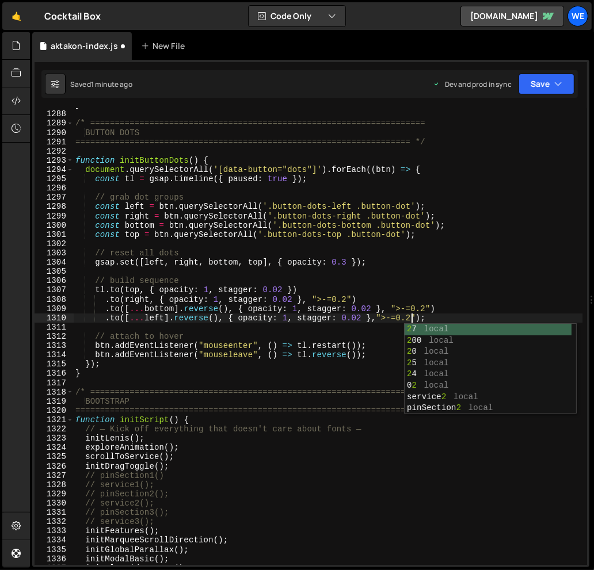
click at [439, 309] on div "} /* ==================================================================== BUTTO…" at bounding box center [327, 337] width 509 height 475
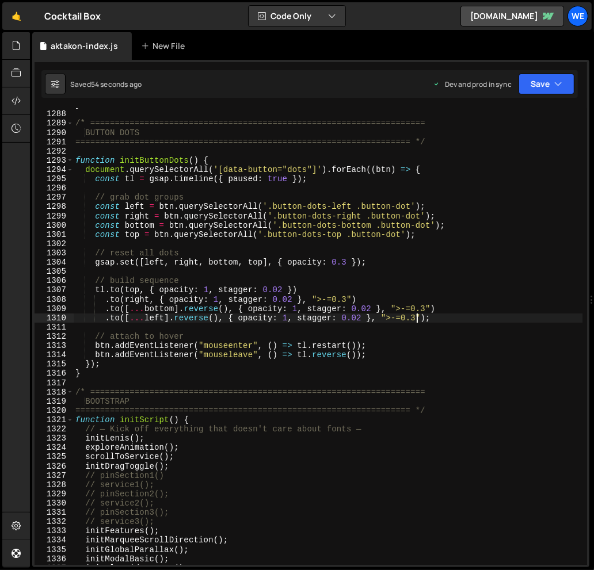
click at [288, 179] on div "} /* ==================================================================== BUTTO…" at bounding box center [327, 337] width 509 height 475
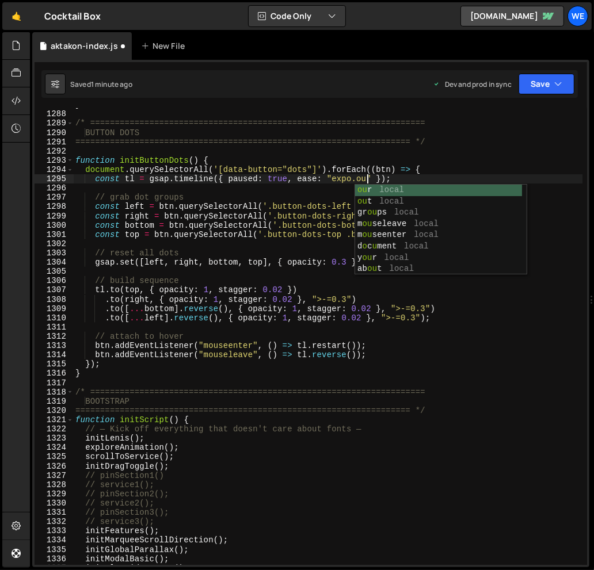
scroll to position [0, 21]
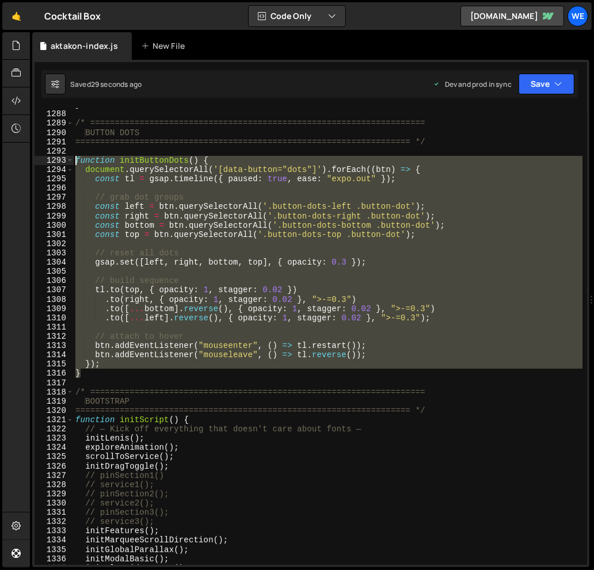
drag, startPoint x: 102, startPoint y: 372, endPoint x: 77, endPoint y: 159, distance: 213.9
click at [77, 159] on div "} /* ==================================================================== BUTTO…" at bounding box center [327, 337] width 509 height 475
click at [415, 315] on div "} /* ==================================================================== BUTTO…" at bounding box center [327, 336] width 509 height 457
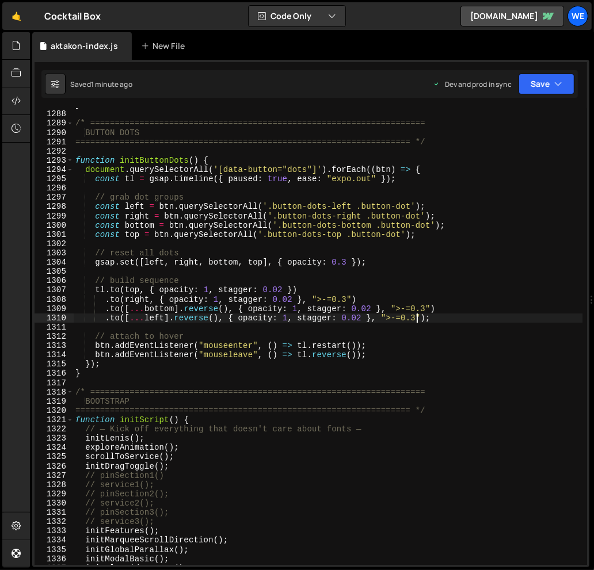
click at [425, 308] on div "} /* ==================================================================== BUTTO…" at bounding box center [327, 337] width 509 height 475
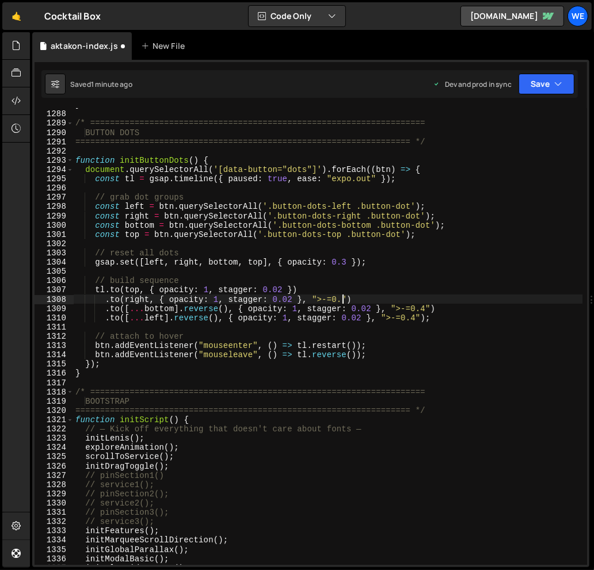
scroll to position [0, 0]
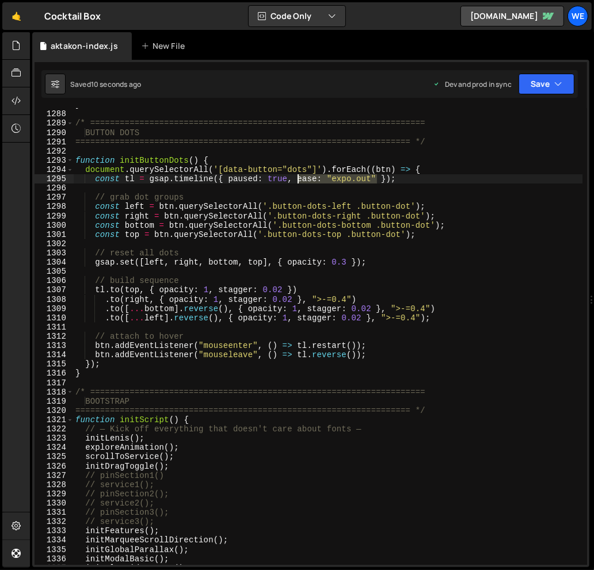
drag, startPoint x: 377, startPoint y: 178, endPoint x: 297, endPoint y: 178, distance: 80.0
click at [296, 178] on div "} /* ==================================================================== BUTTO…" at bounding box center [327, 337] width 509 height 475
type textarea "const tl = gsap.timeline({ paused: true, });"
click at [18, 47] on icon at bounding box center [16, 45] width 9 height 13
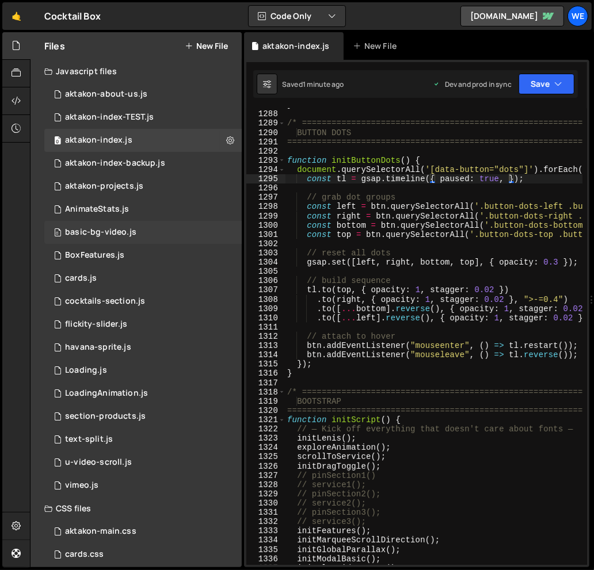
scroll to position [33, 0]
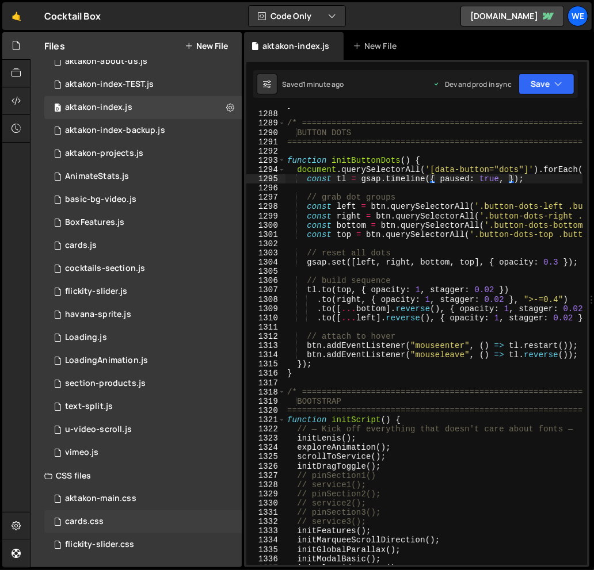
click at [87, 513] on div "cards.css 0" at bounding box center [142, 522] width 197 height 23
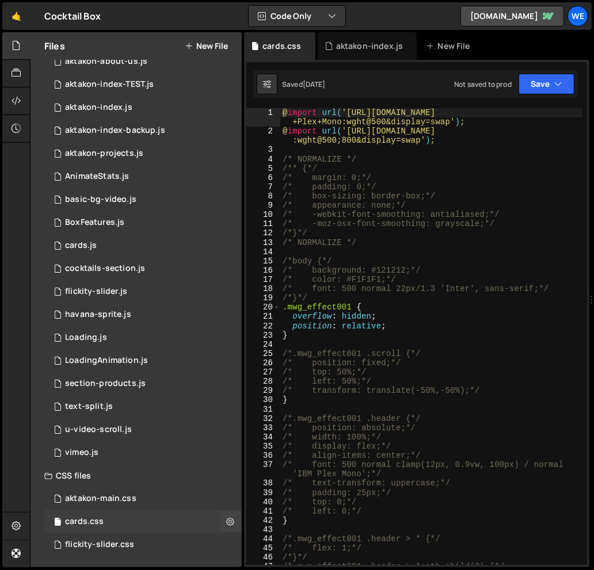
scroll to position [0, 0]
click at [441, 284] on div "@ import url( 'https://fonts.googleapis.com/css2?family=IBM +Plex+Mono:wght@500…" at bounding box center [431, 350] width 302 height 485
type textarea "/* color: #F1F1F1;*/"
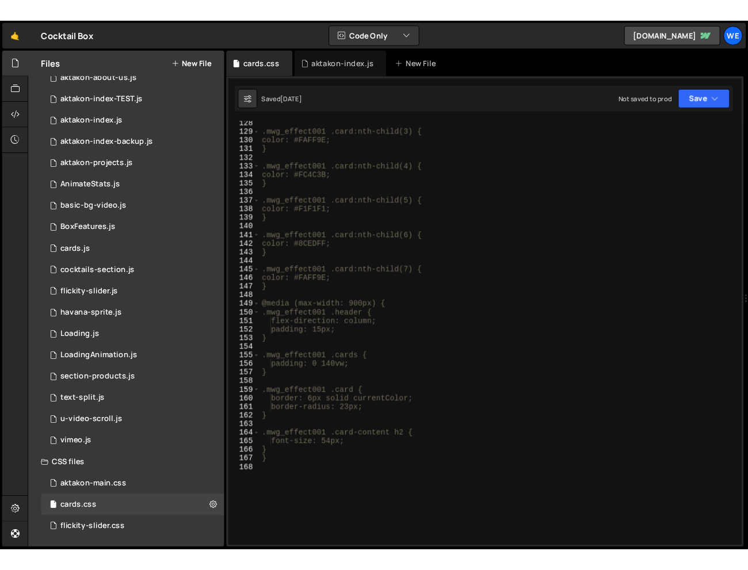
scroll to position [1180, 0]
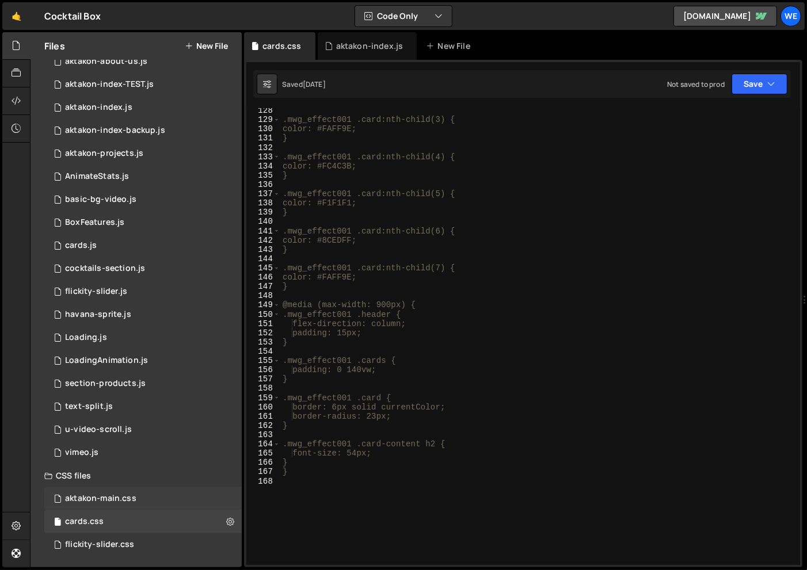
click at [113, 500] on div "aktakon-main.css" at bounding box center [100, 499] width 71 height 10
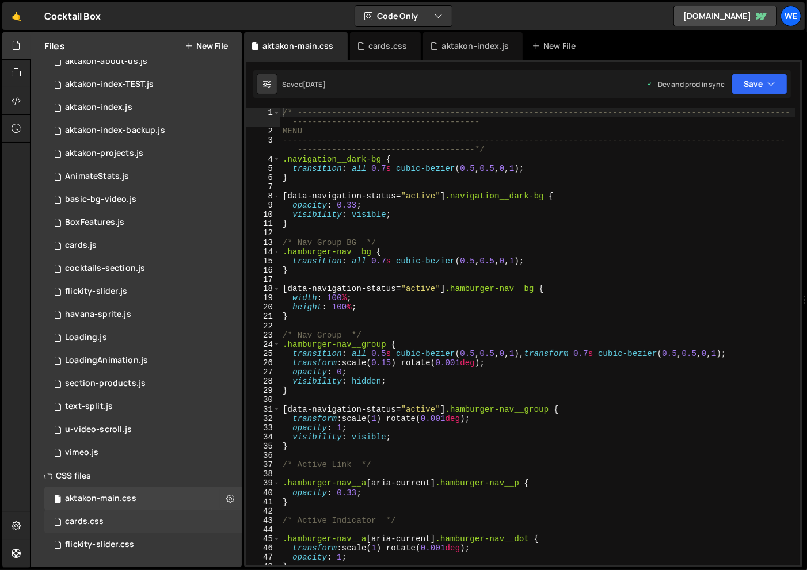
click at [94, 513] on div "cards.css" at bounding box center [84, 522] width 39 height 10
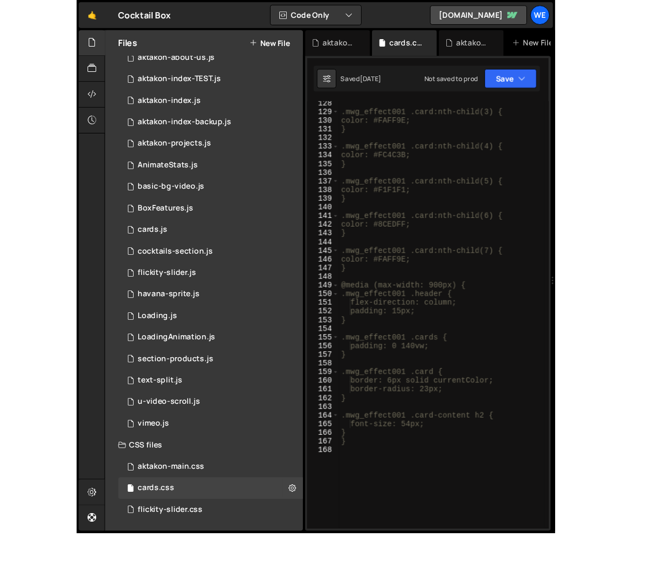
scroll to position [1217, 0]
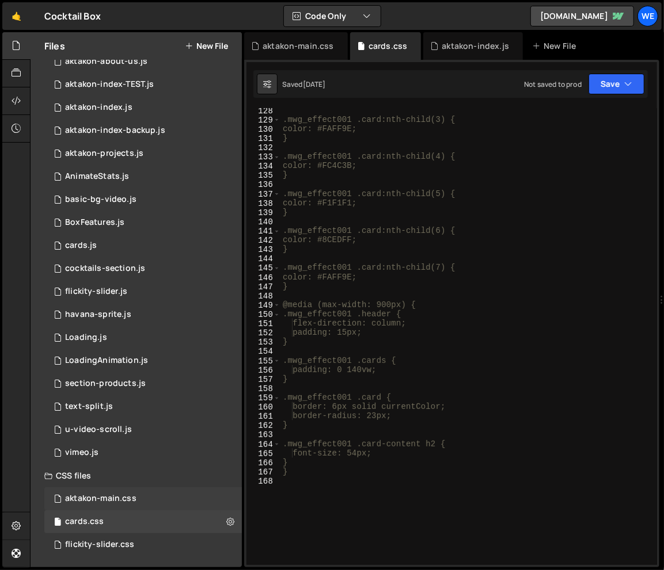
click at [83, 494] on div "aktakon-main.css" at bounding box center [100, 499] width 71 height 10
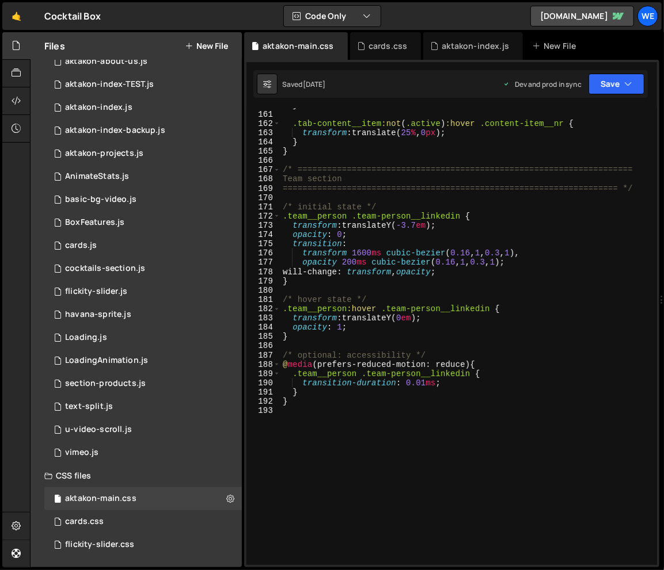
scroll to position [1631, 0]
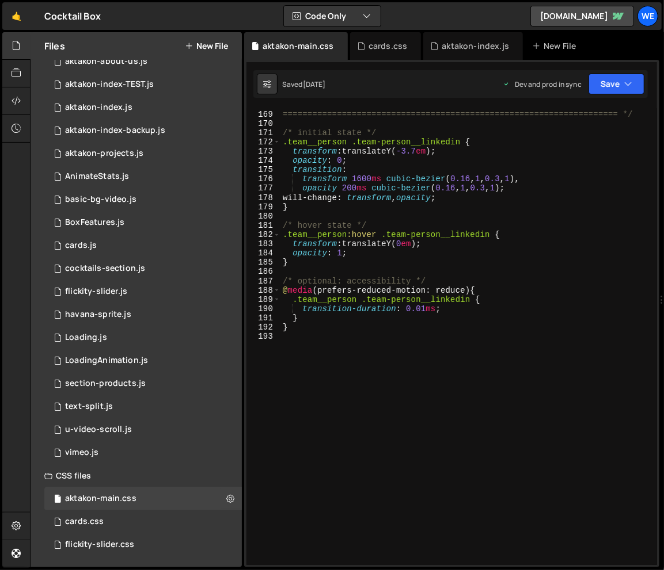
click at [407, 408] on div "Team section ==================================================================…" at bounding box center [466, 337] width 372 height 475
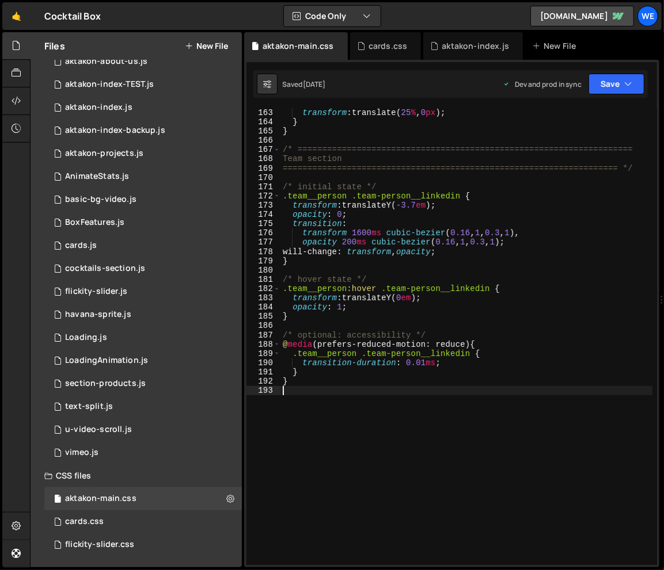
scroll to position [1556, 0]
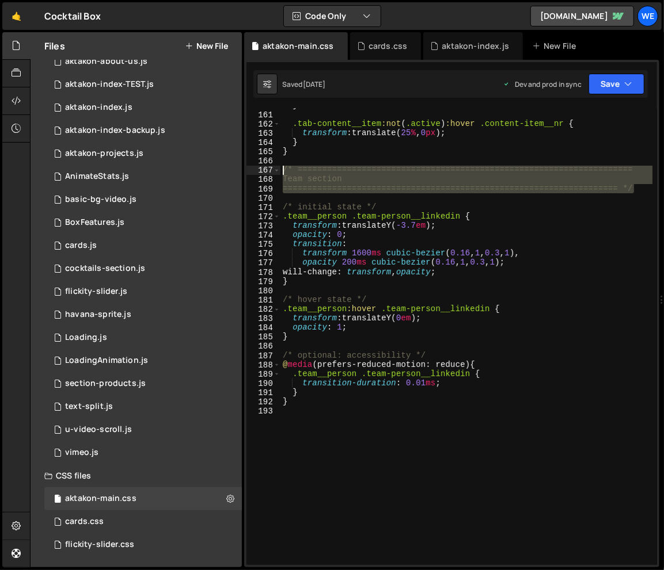
drag, startPoint x: 648, startPoint y: 191, endPoint x: 254, endPoint y: 170, distance: 394.3
click at [254, 170] on div "160 161 162 163 164 165 166 167 168 169 170 171 172 173 174 175 176 177 178 179…" at bounding box center [451, 336] width 410 height 457
type textarea "/* ==================================================================== Team se…"
click at [357, 423] on div "} .tab-content__item :not ( .active ) :hover .content-item__nr { transform : tr…" at bounding box center [466, 338] width 372 height 475
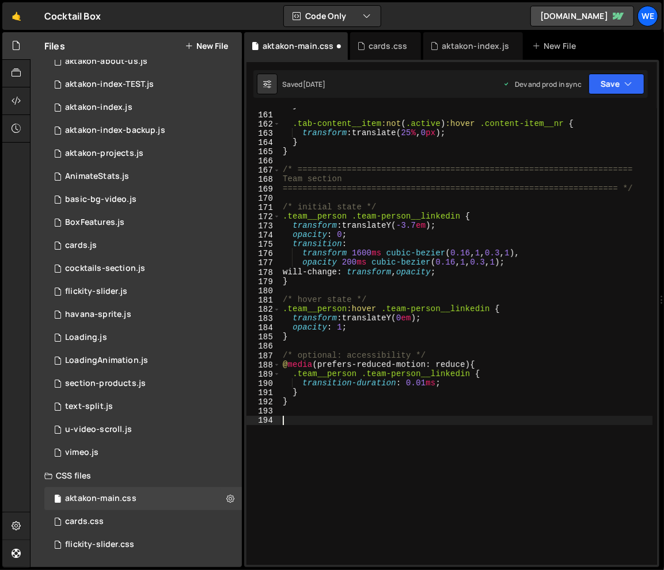
paste textarea "==================================================================== */"
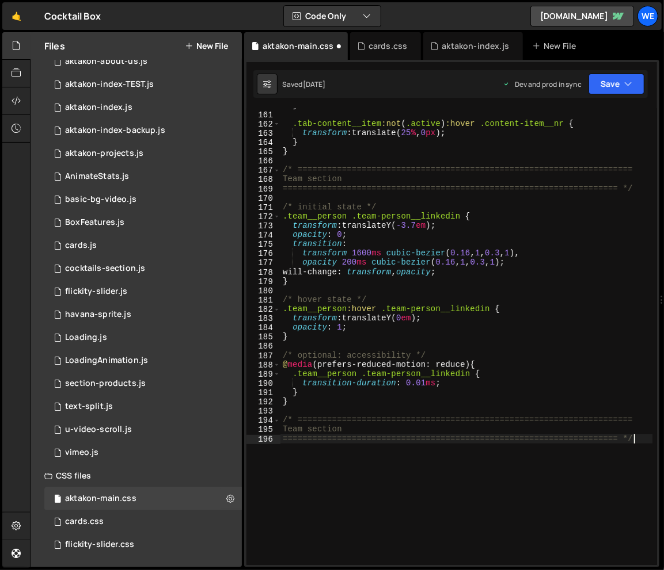
click at [294, 429] on div "} .tab-content__item :not ( .active ) :hover .content-item__nr { transform : tr…" at bounding box center [466, 338] width 372 height 475
type textarea "==================================================================== */"
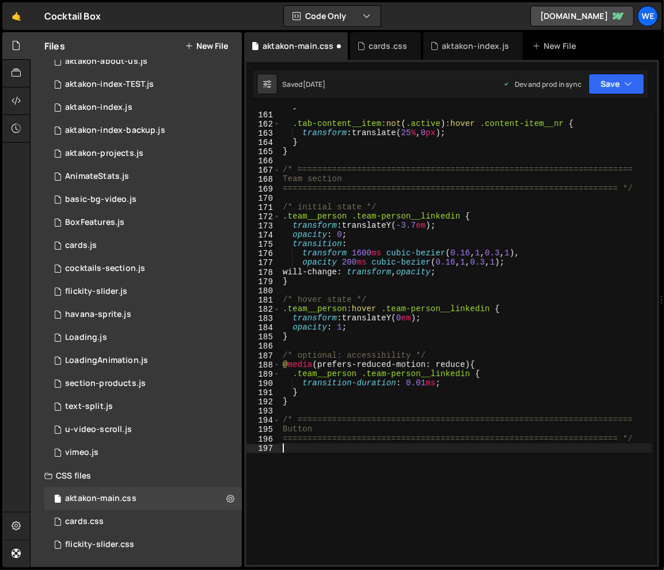
scroll to position [0, 0]
click at [496, 242] on div "} .tab-content__item :not ( .active ) :hover .content-item__nr { transform : tr…" at bounding box center [466, 338] width 372 height 475
type textarea "transition:"
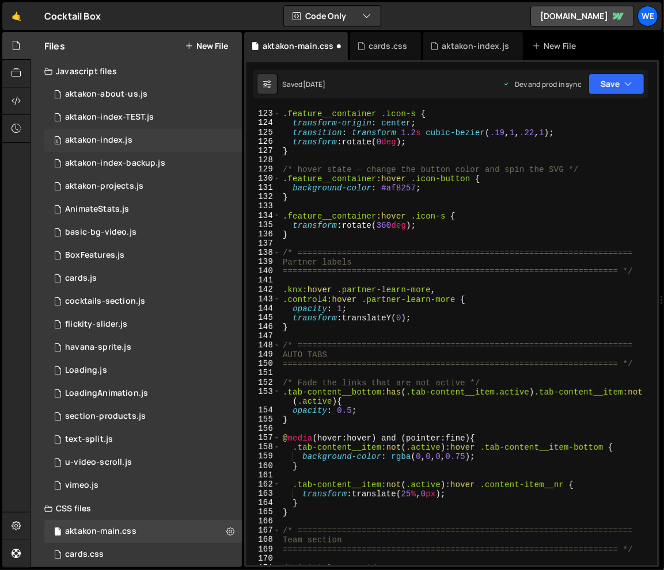
click at [121, 137] on div "aktakon-index.js" at bounding box center [98, 140] width 67 height 10
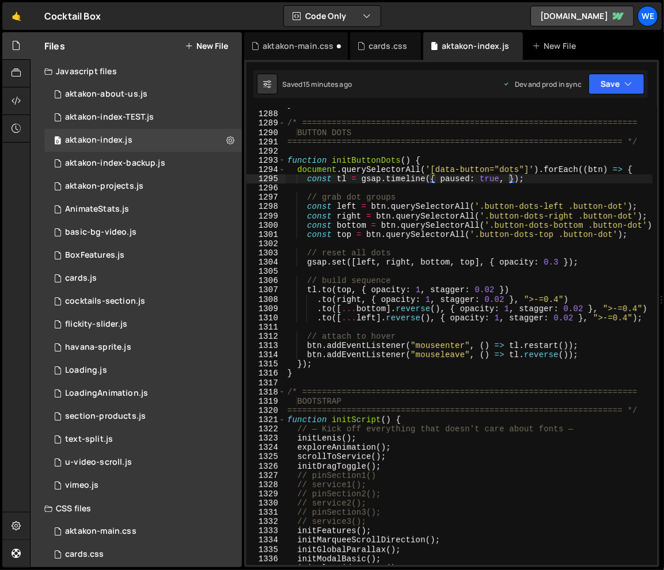
click at [492, 260] on div "} /* ==================================================================== BUTTO…" at bounding box center [539, 337] width 509 height 475
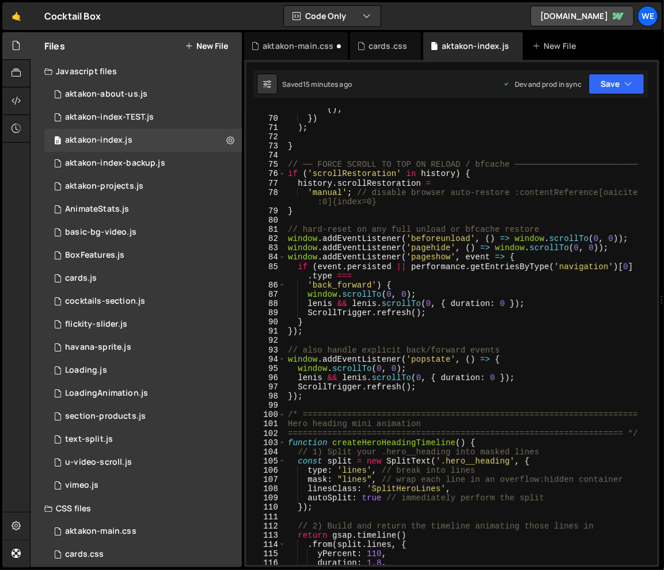
scroll to position [643, 0]
click at [493, 233] on div "el . classList . contains ( 'stop-scroll' ) ? lenis . stop ( ) : lenis . start …" at bounding box center [469, 338] width 367 height 485
type textarea "// hard-reset on any full unload or bfcache restore"
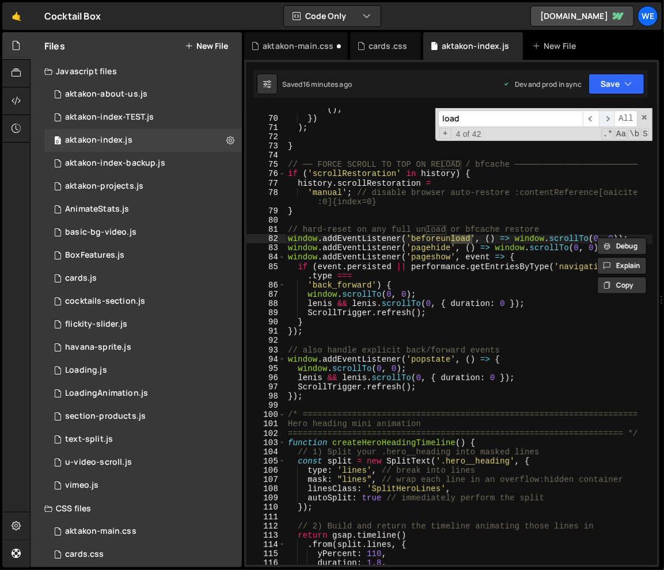
type input "load"
click at [610, 120] on span "​" at bounding box center [607, 119] width 16 height 17
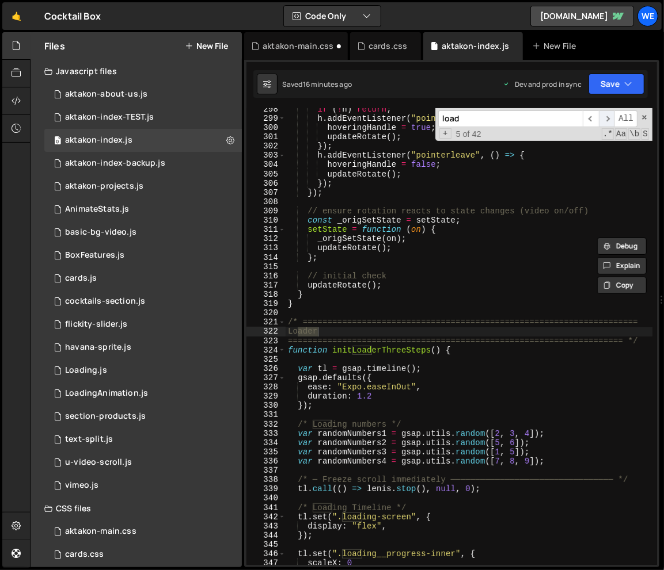
click at [610, 120] on span "​" at bounding box center [607, 119] width 16 height 17
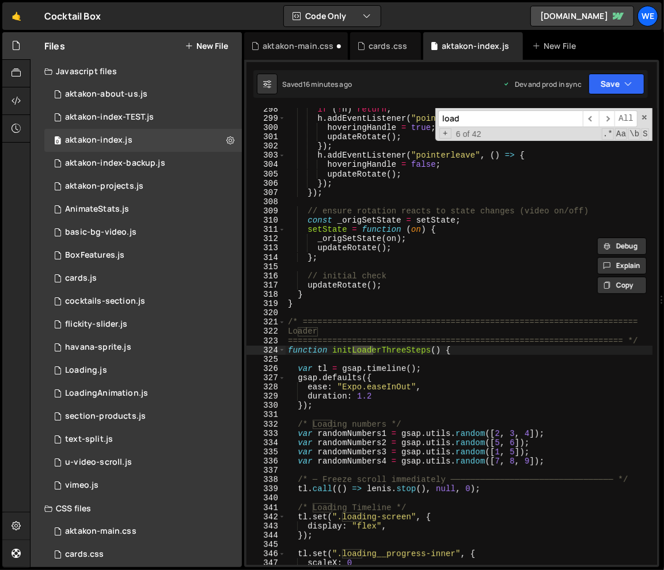
click at [305, 367] on div "if ( ! h ) return ; h . addEventListener ( "pointerenter" , ( ) => { hoveringHa…" at bounding box center [469, 342] width 367 height 475
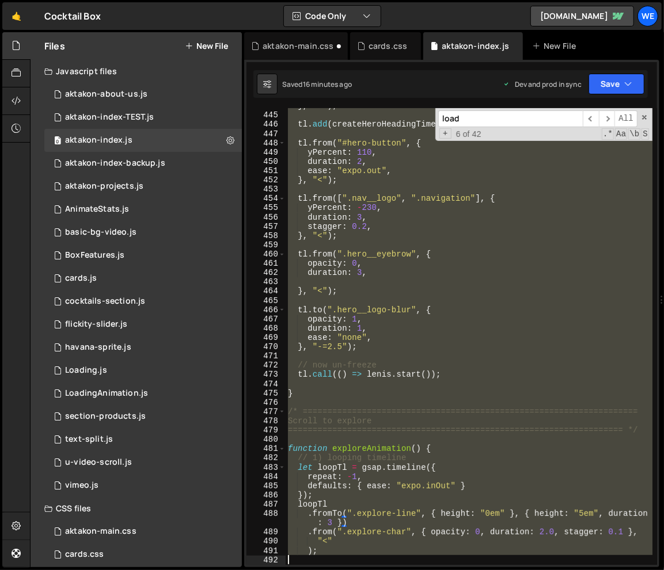
scroll to position [4300, 0]
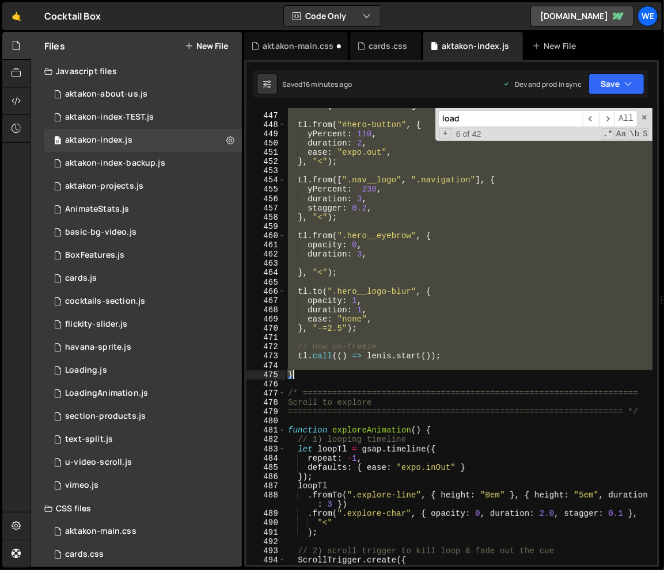
drag, startPoint x: 287, startPoint y: 322, endPoint x: 431, endPoint y: 379, distance: 155.5
click at [431, 379] on div "tl . add ( createHeroHeadingTimeline ( ) , ">-=1.4" ) ; tl . from ( "#hero-butt…" at bounding box center [469, 338] width 367 height 475
type textarea "}"
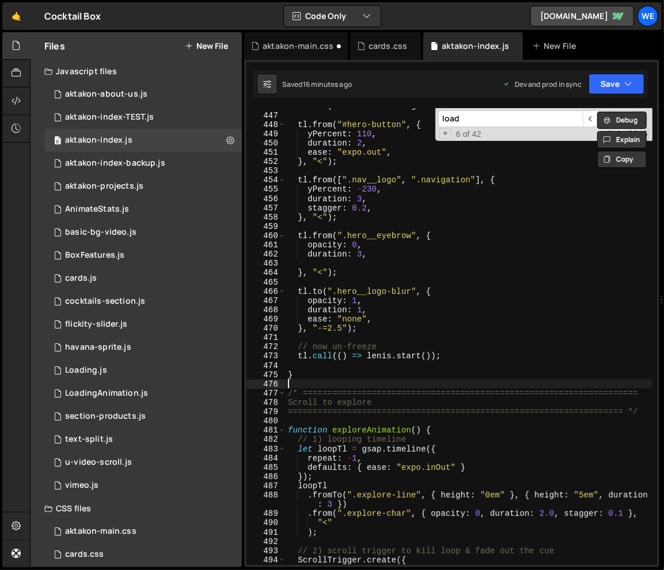
click at [431, 380] on div "tl . add ( createHeroHeadingTimeline ( ) , ">-=1.4" ) ; tl . from ( "#hero-butt…" at bounding box center [469, 338] width 367 height 475
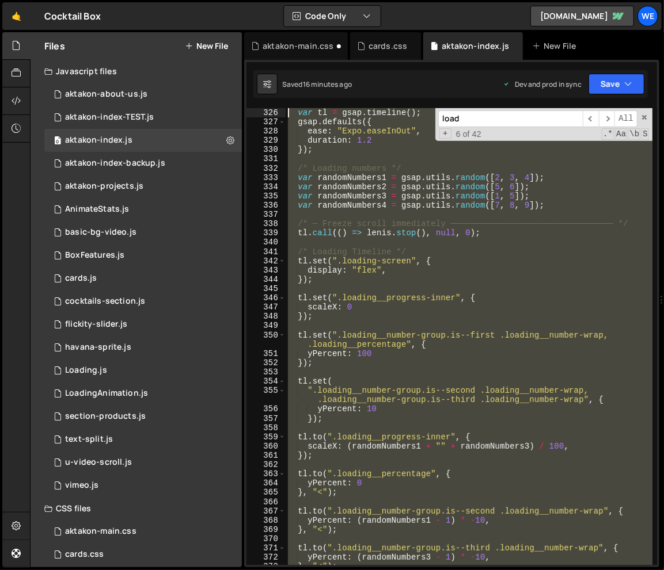
scroll to position [2986, 0]
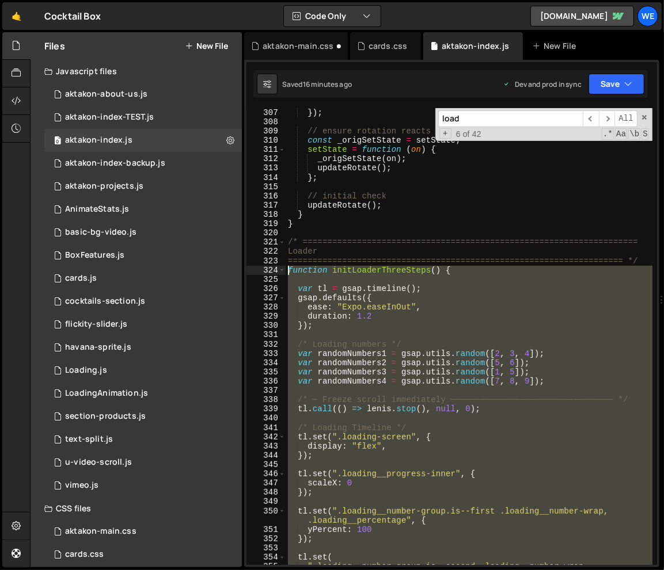
drag, startPoint x: 431, startPoint y: 380, endPoint x: 289, endPoint y: 269, distance: 180.1
click at [289, 269] on div "}) ; // ensure rotation reacts to state changes (video on/off) const _origSetSt…" at bounding box center [469, 350] width 367 height 485
click at [20, 41] on icon at bounding box center [16, 45] width 9 height 13
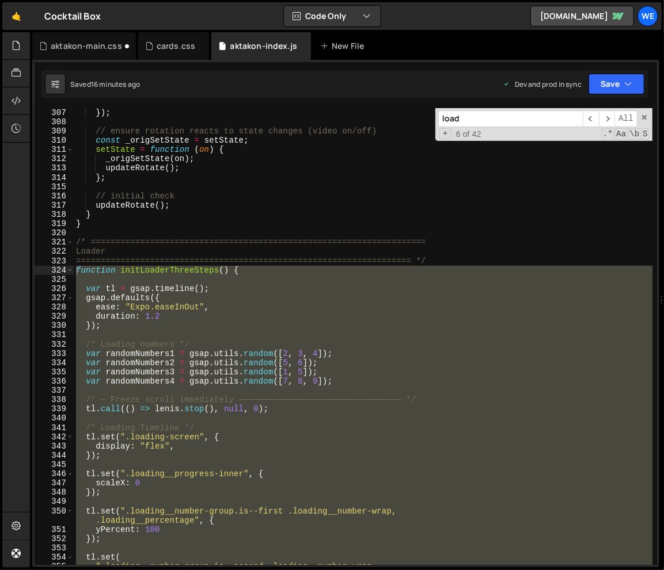
click at [318, 288] on div "}) ; // ensure rotation reacts to state changes (video on/off) const _origSetSt…" at bounding box center [363, 336] width 578 height 457
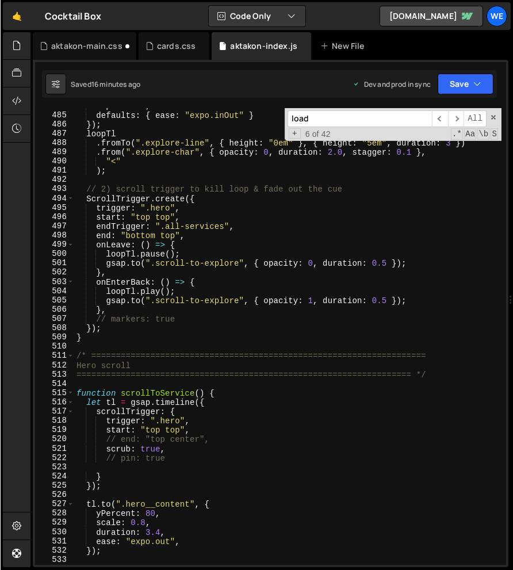
scroll to position [4551, 0]
click at [197, 414] on div "repeat : - 1 , defaults : { ease : "expo.inOut" } }) ; loopTl . fromTo ( ".expl…" at bounding box center [288, 338] width 428 height 475
type textarea "scrollTrigger: {"
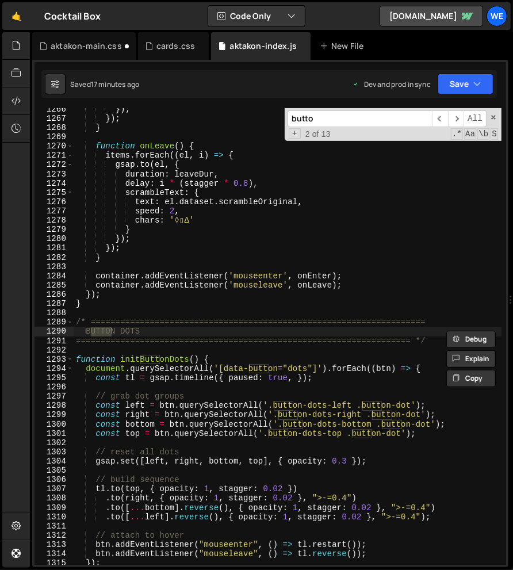
scroll to position [12003, 0]
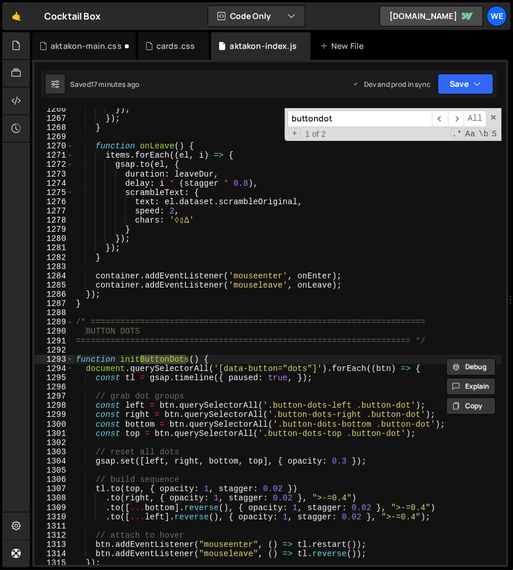
type input "buttondot"
click at [150, 419] on div "}) ; }) ; } function onLeave ( ) { items . forEach (( el , i ) => { gsap . to (…" at bounding box center [288, 342] width 428 height 475
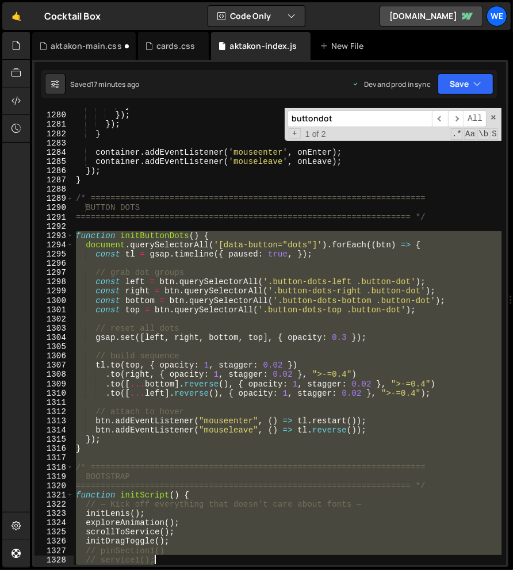
scroll to position [12285, 0]
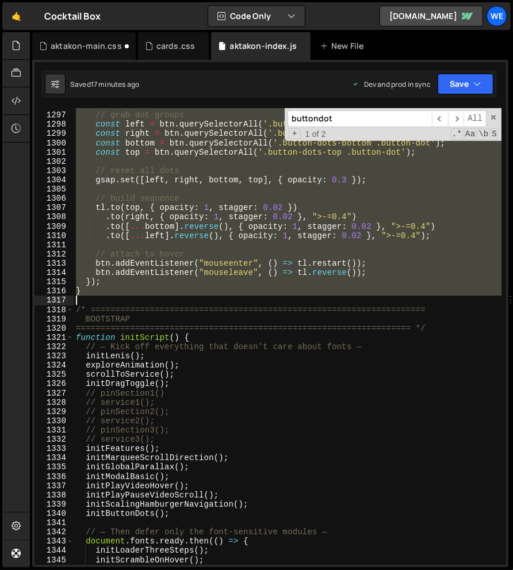
drag, startPoint x: 78, startPoint y: 357, endPoint x: 128, endPoint y: 300, distance: 76.3
click at [128, 300] on div "// grab dot groups const left = btn . querySelectorAll ( '.button-dots-left .bu…" at bounding box center [288, 338] width 428 height 475
type textarea "}"
paste textarea
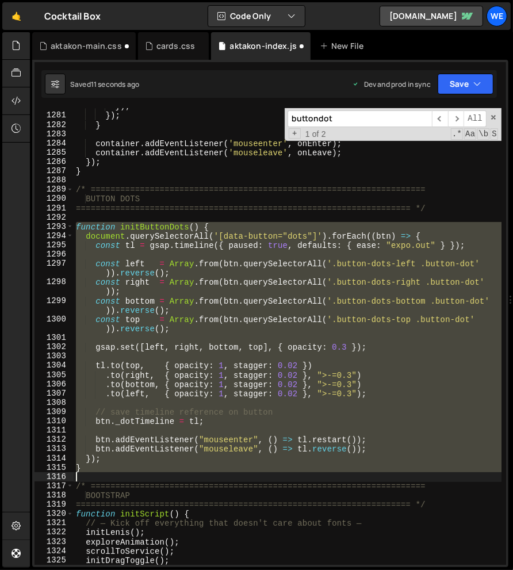
scroll to position [12136, 0]
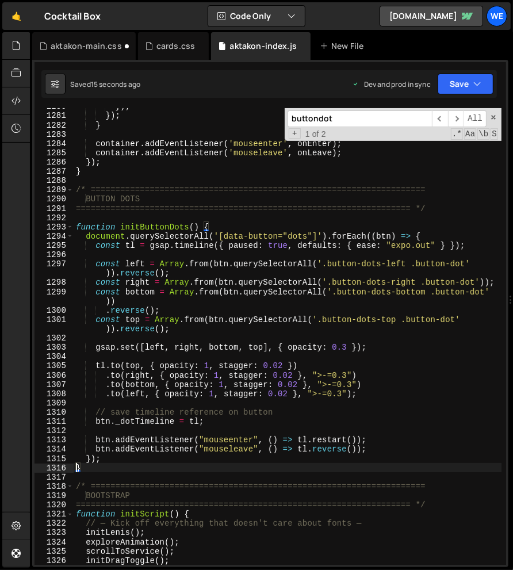
click at [182, 348] on div "}) ; }) ; } container . addEventListener ( 'mouseenter' , onEnter ) ; container…" at bounding box center [288, 339] width 428 height 475
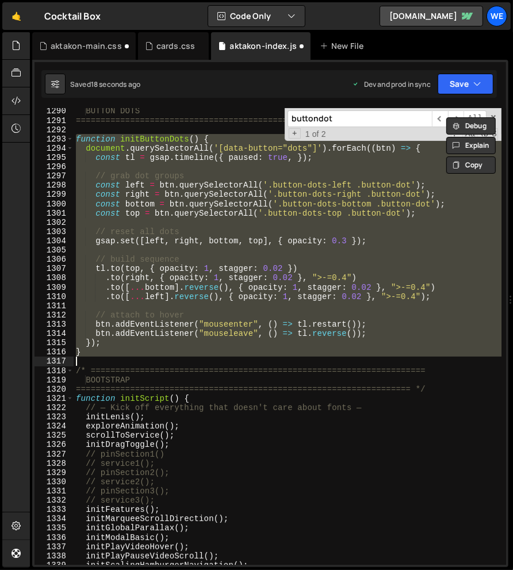
scroll to position [12224, 0]
click at [110, 348] on div "BUTTON DOTS ===================================================================…" at bounding box center [288, 343] width 428 height 475
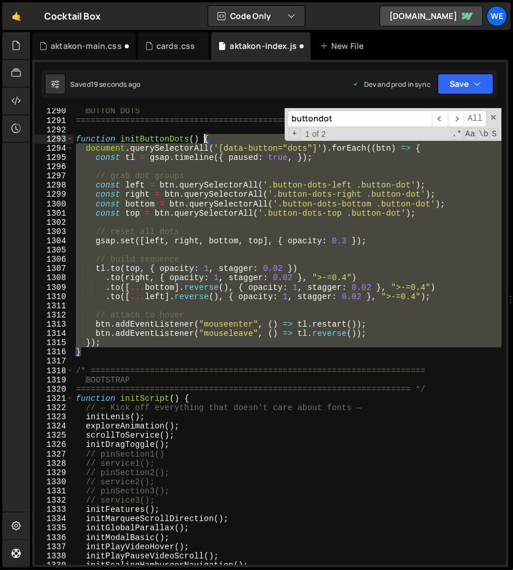
drag, startPoint x: 110, startPoint y: 348, endPoint x: 84, endPoint y: 204, distance: 146.2
click at [84, 204] on div "BUTTON DOTS ===================================================================…" at bounding box center [288, 343] width 428 height 475
click at [92, 352] on div "BUTTON DOTS ===================================================================…" at bounding box center [288, 336] width 428 height 457
drag, startPoint x: 92, startPoint y: 352, endPoint x: 81, endPoint y: 137, distance: 215.0
click at [81, 137] on div "BUTTON DOTS ===================================================================…" at bounding box center [288, 343] width 428 height 475
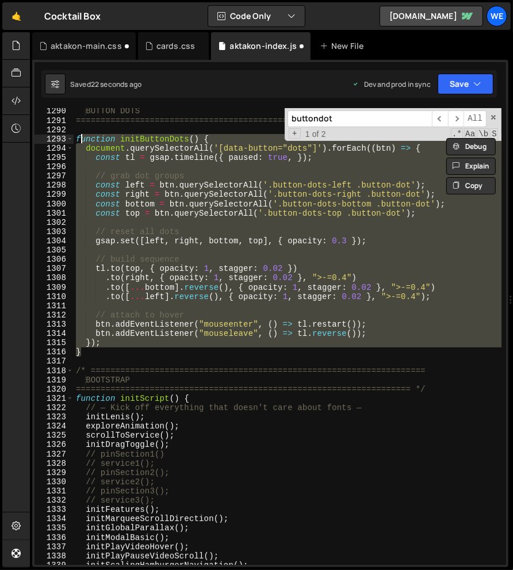
click at [121, 204] on div "BUTTON DOTS ===================================================================…" at bounding box center [288, 343] width 428 height 475
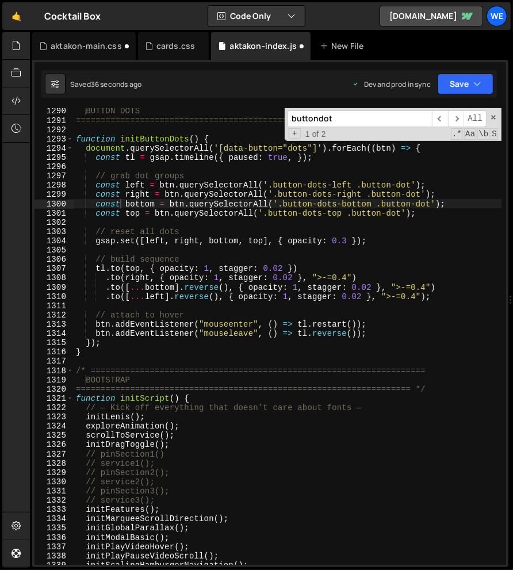
click at [199, 353] on div "BUTTON DOTS ===================================================================…" at bounding box center [288, 343] width 428 height 475
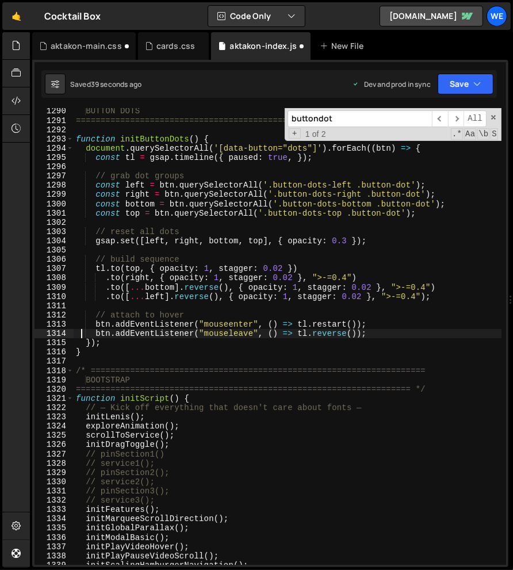
type textarea "// attach to hover"
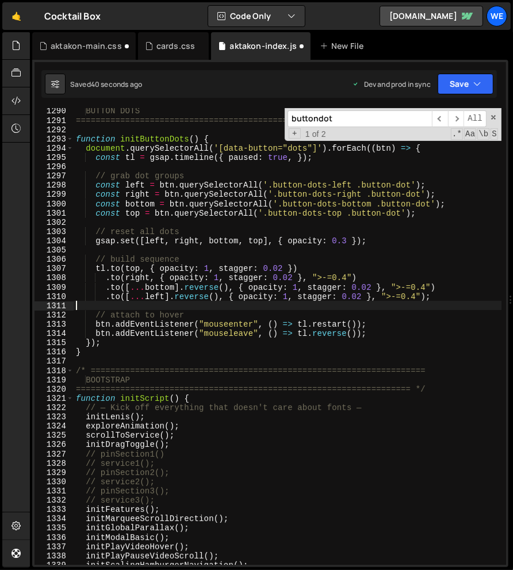
paste textarea "btn._dotTimeline = tl;"
type textarea "btn._dotTimeline = tl;"
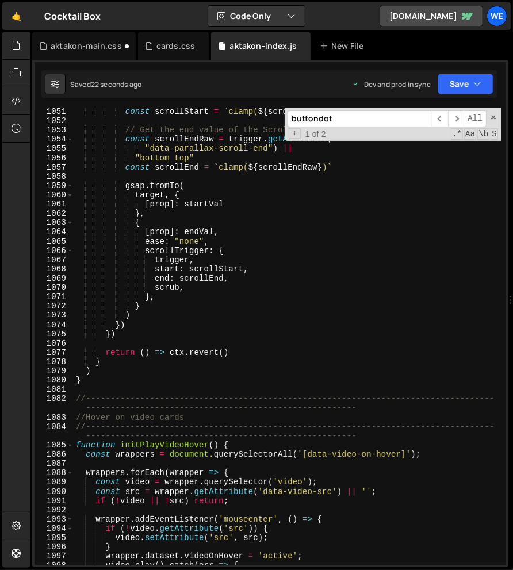
scroll to position [9933, 0]
click at [493, 116] on span at bounding box center [494, 117] width 8 height 8
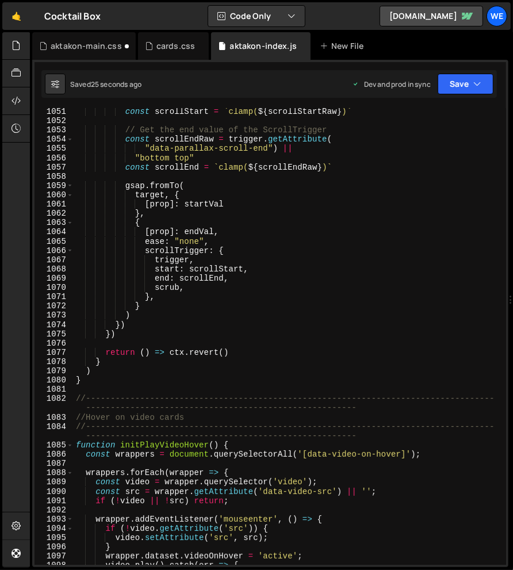
click at [429, 407] on div "const scrollStart = ` clamp( ${ scrollStartRaw } ) ` // Get the end value of th…" at bounding box center [288, 344] width 428 height 475
type textarea "//-----------------------------------------------------------------------------…"
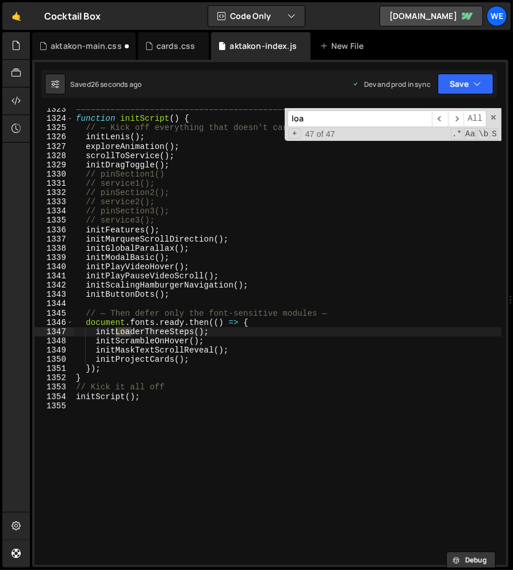
scroll to position [12532, 0]
type input "loader"
click at [440, 117] on span "​" at bounding box center [440, 119] width 16 height 17
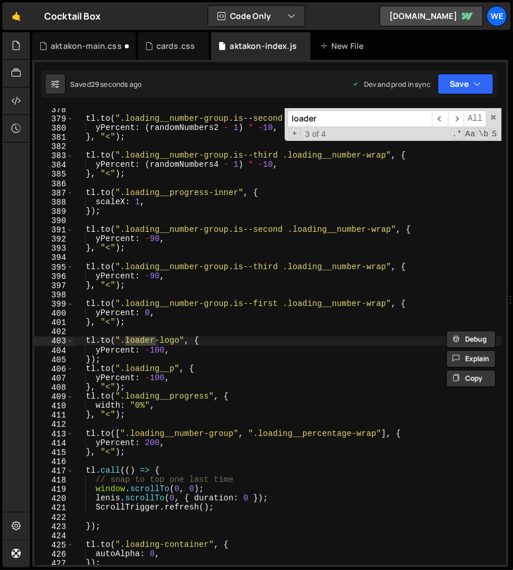
click at [262, 355] on div "tl . to ( ".loading__number-group.is--second .loading__number-wrap" , { yPercen…" at bounding box center [288, 342] width 428 height 475
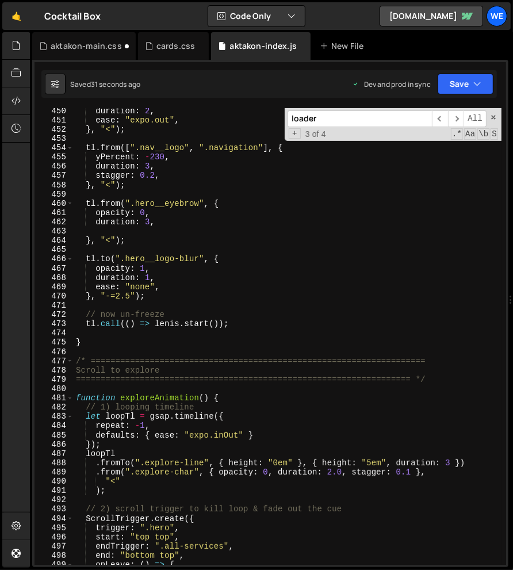
scroll to position [4258, 0]
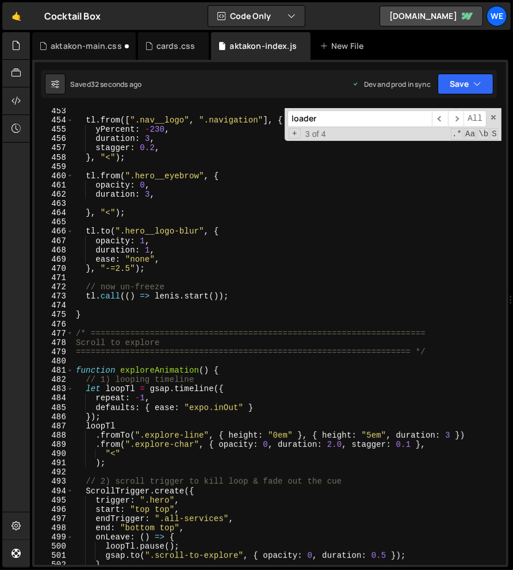
click at [244, 294] on div "tl . from ([ ".nav__logo" , ".navigation" ] , { yPercent : - 230 , duration : 3…" at bounding box center [288, 343] width 428 height 475
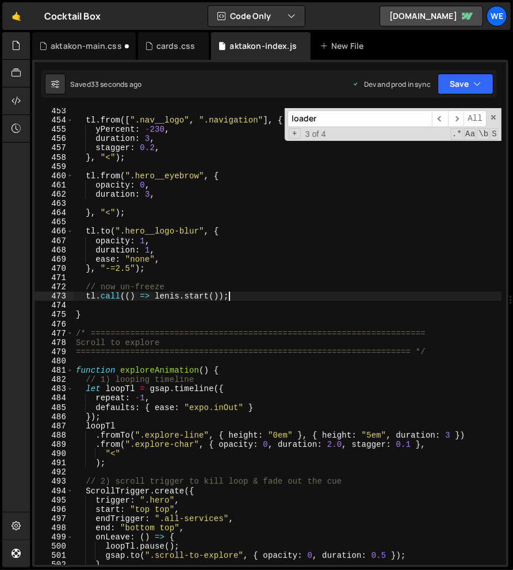
click at [185, 269] on div "tl . from ([ ".nav__logo" , ".navigation" ] , { yPercent : - 230 , duration : 3…" at bounding box center [288, 343] width 428 height 475
type textarea "}, "-=2.5");"
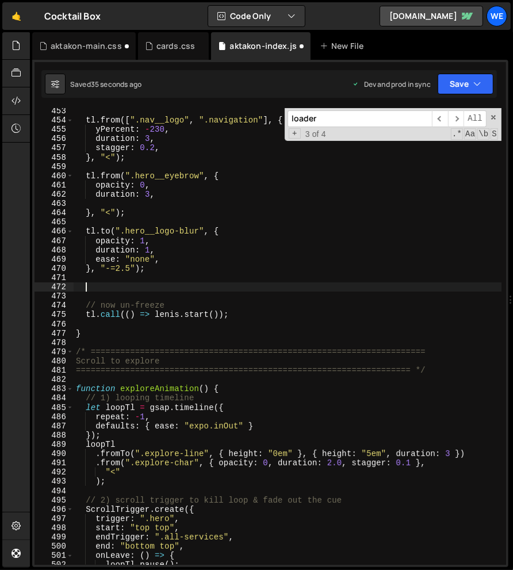
paste textarea
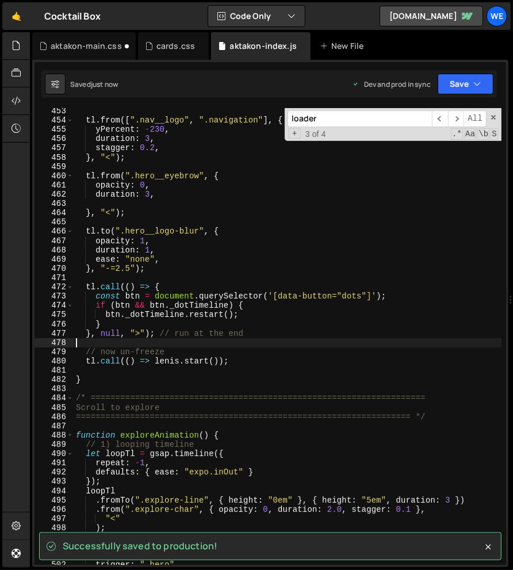
click at [186, 431] on div "tl . from ([ ".nav__logo" , ".navigation" ] , { yPercent : - 230 , duration : 3…" at bounding box center [288, 343] width 428 height 475
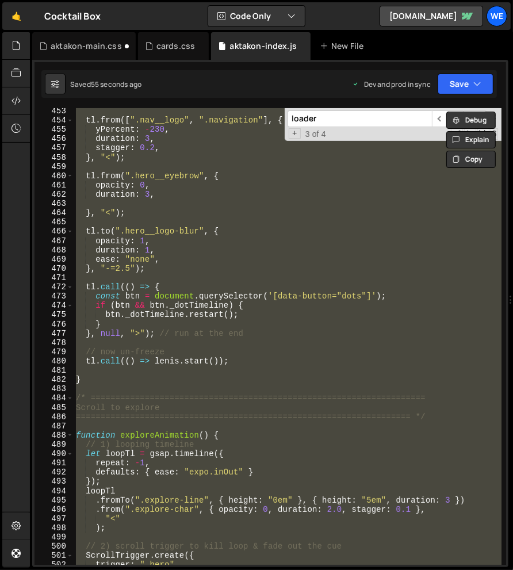
click at [241, 361] on div "tl . from ([ ".nav__logo" , ".navigation" ] , { yPercent : - 230 , duration : 3…" at bounding box center [288, 336] width 428 height 457
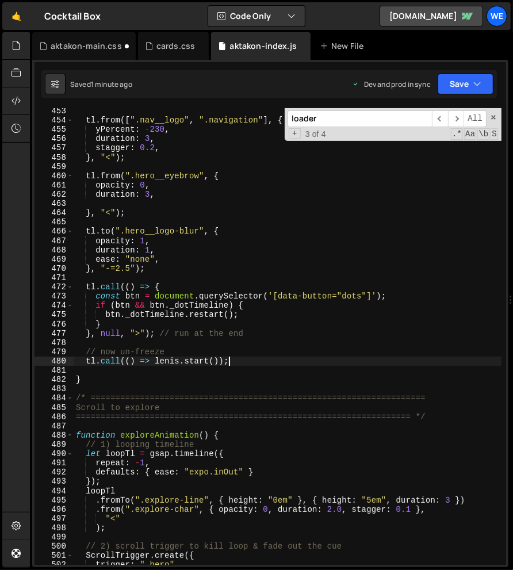
click at [381, 352] on div "tl . from ([ ".nav__logo" , ".navigation" ] , { yPercent : - 230 , duration : 3…" at bounding box center [288, 343] width 428 height 475
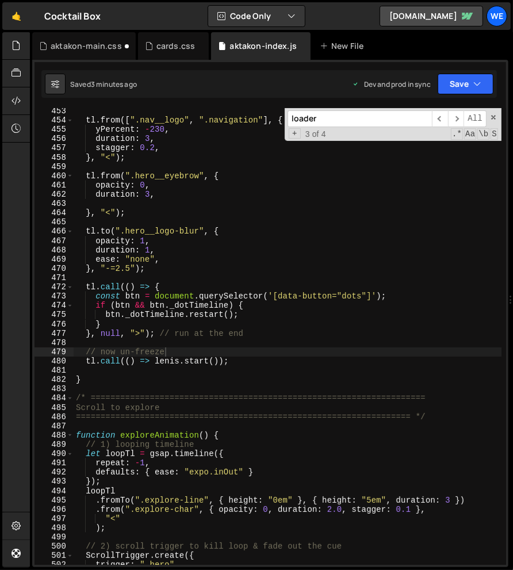
click at [134, 381] on div "tl . from ([ ".nav__logo" , ".navigation" ] , { yPercent : - 230 , duration : 3…" at bounding box center [288, 343] width 428 height 475
type textarea "}"
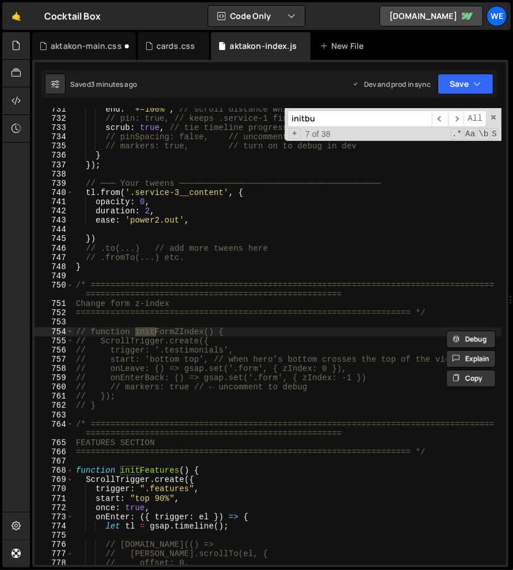
scroll to position [12096, 0]
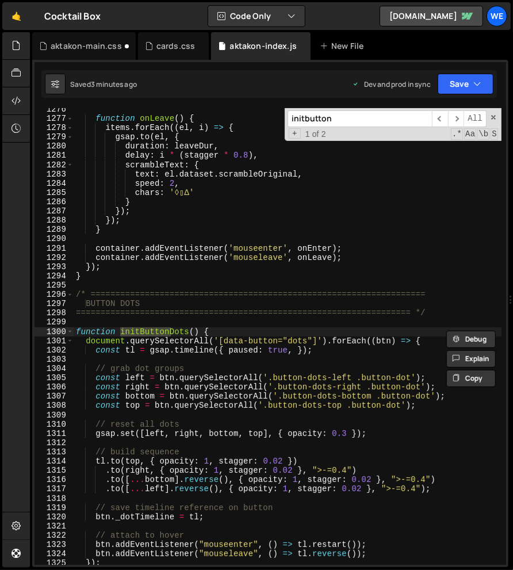
type input "initbutton"
click at [193, 417] on div "function onLeave ( ) { items . forEach (( el , i ) => { gsap . to ( el , { dura…" at bounding box center [288, 342] width 428 height 475
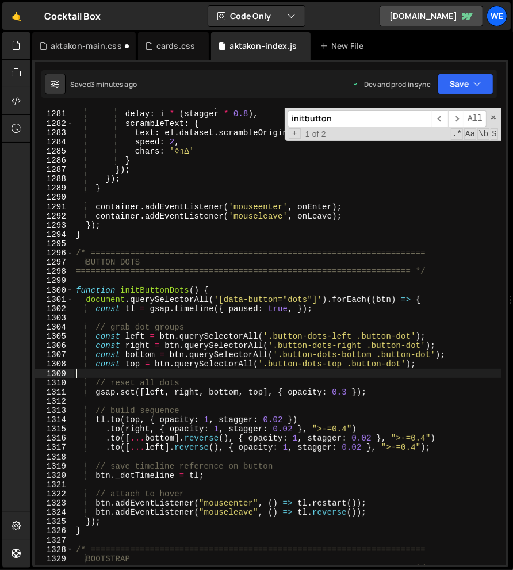
scroll to position [12138, 0]
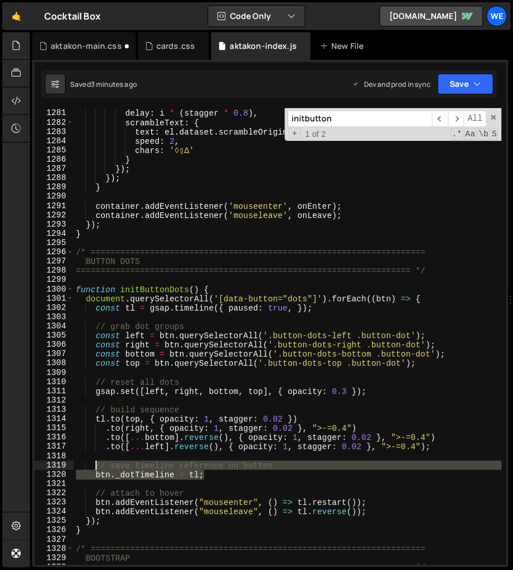
drag, startPoint x: 212, startPoint y: 475, endPoint x: 94, endPoint y: 464, distance: 119.1
click at [94, 464] on div "duration : leaveDur , delay : i * ( stagger * 0.8 ) , scrambleText : { text : e…" at bounding box center [288, 337] width 428 height 475
paste textarea "}"
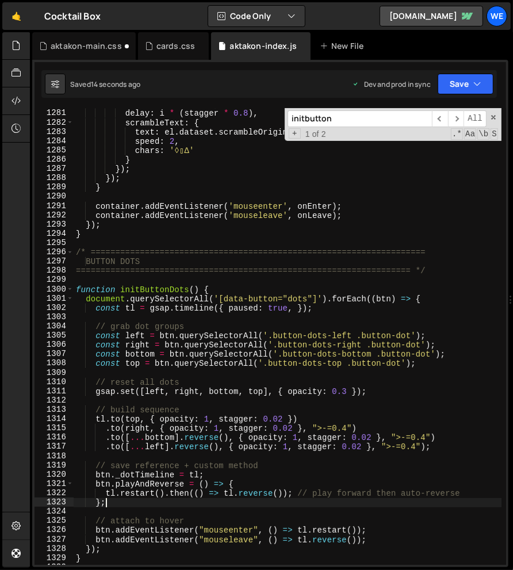
click at [199, 302] on div "duration : leaveDur , delay : i * ( stagger * 0.8 ) , scrambleText : { text : e…" at bounding box center [288, 337] width 428 height 475
type textarea "document.querySelectorAll('[data-button="dots"]').forEach((btn) => {"
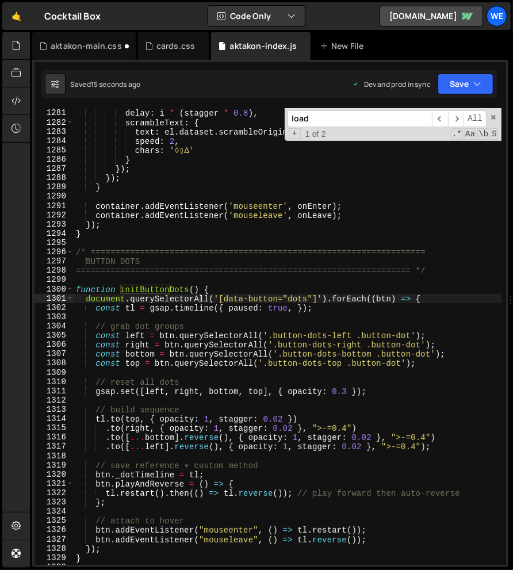
scroll to position [12439, 0]
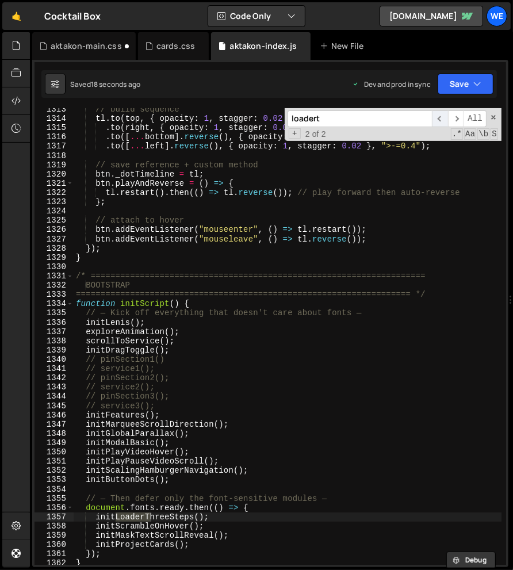
type input "loadert"
click at [446, 118] on span "​" at bounding box center [440, 119] width 16 height 17
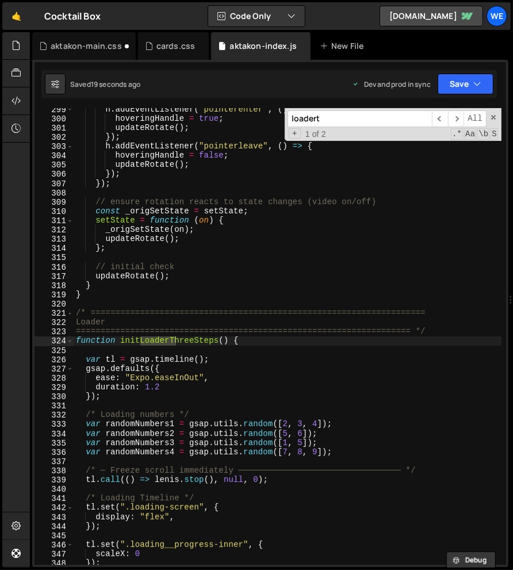
click at [278, 372] on div "h . addEventListener ( "pointerenter" , ( ) => { hoveringHandle = true ; update…" at bounding box center [288, 342] width 428 height 475
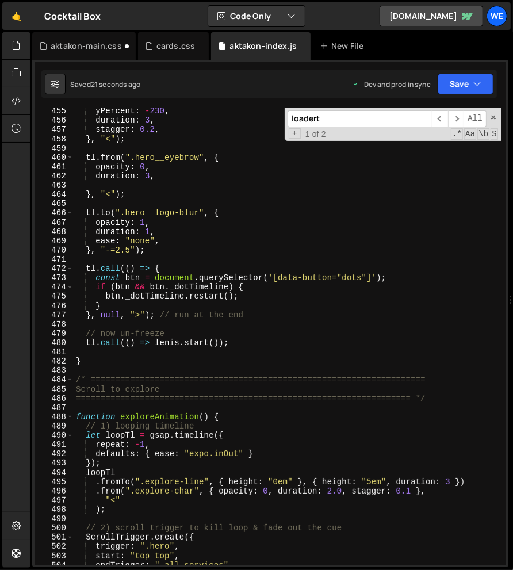
scroll to position [4277, 0]
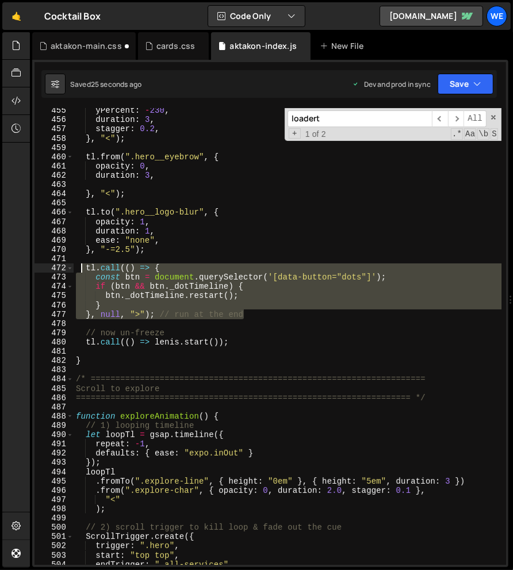
drag, startPoint x: 258, startPoint y: 312, endPoint x: 82, endPoint y: 266, distance: 182.6
click at [82, 266] on div "yPercent : - 230 , duration : 3 , stagger : 0.2 , } , "<" ) ; tl . from ( ".her…" at bounding box center [288, 343] width 428 height 475
type textarea "tl.call(() => { const btn = document.querySelector('[data-button="dots"]');"
paste textarea
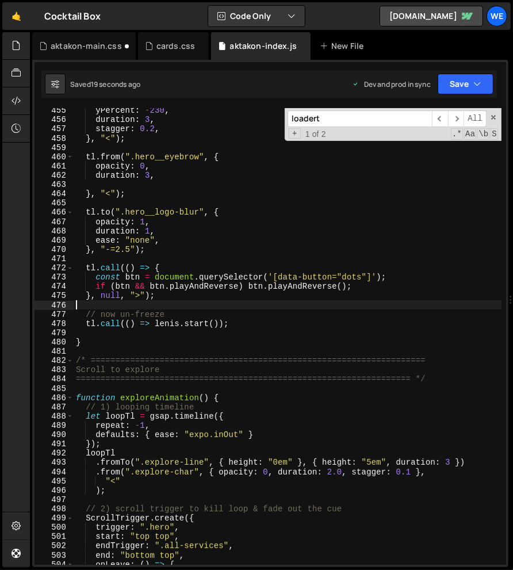
click at [203, 316] on div "yPercent : - 230 , duration : 3 , stagger : 0.2 , } , "<" ) ; tl . from ( ".her…" at bounding box center [288, 343] width 428 height 475
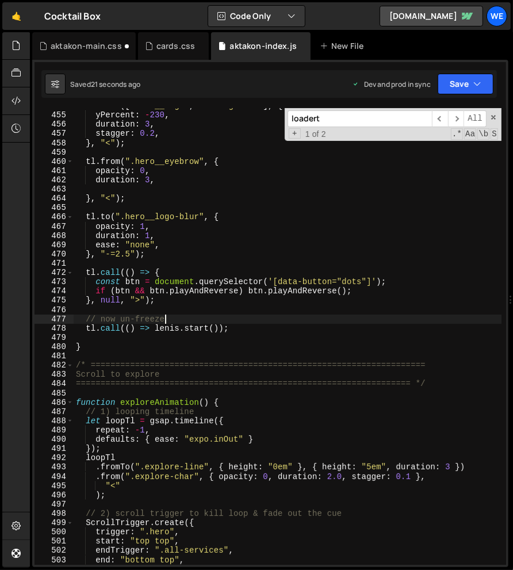
scroll to position [4272, 0]
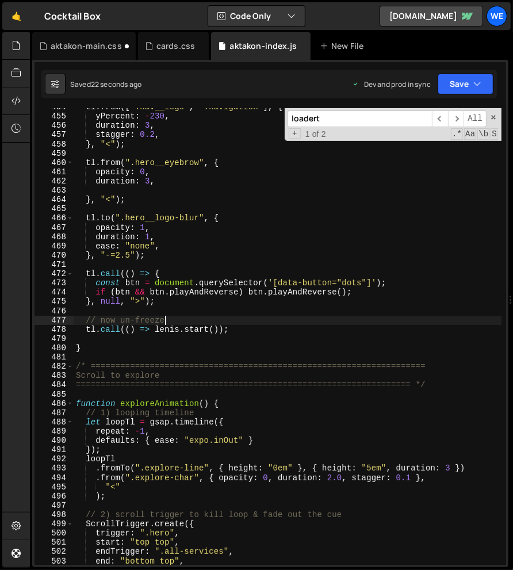
click at [149, 296] on div "tl . from ([ ".nav__logo" , ".navigation" ] , { yPercent : - 230 , duration : 3…" at bounding box center [288, 339] width 428 height 475
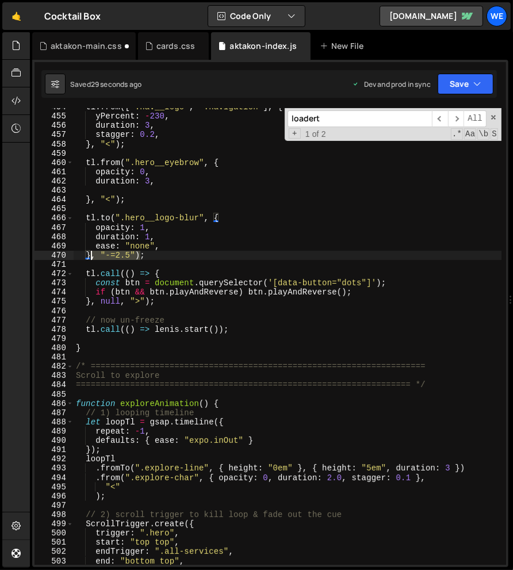
drag, startPoint x: 140, startPoint y: 256, endPoint x: 92, endPoint y: 255, distance: 47.8
click at [92, 255] on div "tl . from ([ ".nav__logo" , ".navigation" ] , { yPercent : - 230 , duration : 3…" at bounding box center [288, 339] width 428 height 475
click at [149, 300] on div "tl . from ([ ".nav__logo" , ".navigation" ] , { yPercent : - 230 , duration : 3…" at bounding box center [288, 339] width 428 height 475
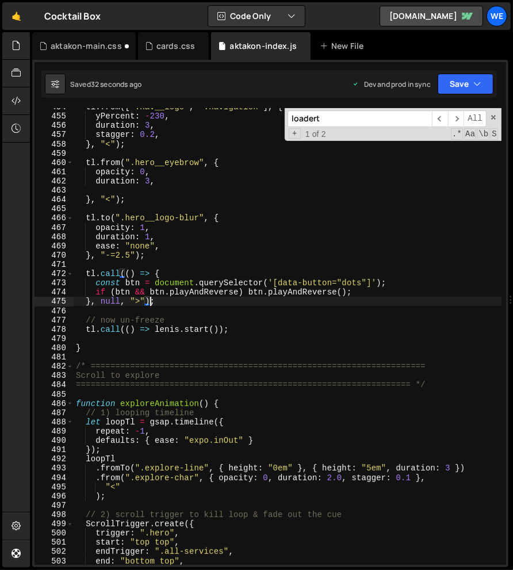
paste textarea ", "-=2.5")"
type textarea "}, null, ">");"
click at [166, 314] on div "tl . from ([ ".nav__logo" , ".navigation" ] , { yPercent : - 230 , duration : 3…" at bounding box center [288, 339] width 428 height 475
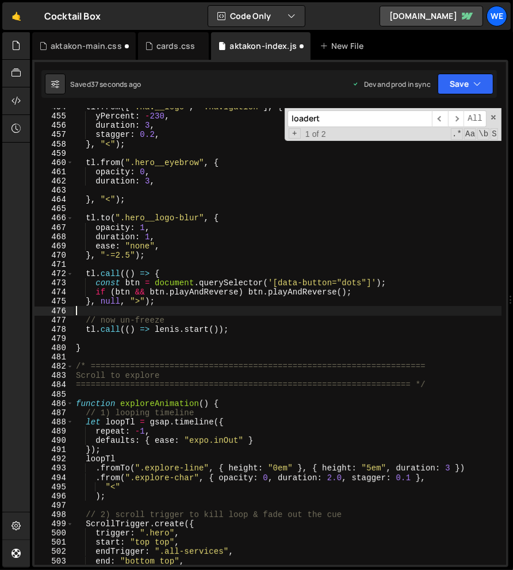
click at [174, 304] on div "tl . from ([ ".nav__logo" , ".navigation" ] , { yPercent : - 230 , duration : 3…" at bounding box center [288, 339] width 428 height 475
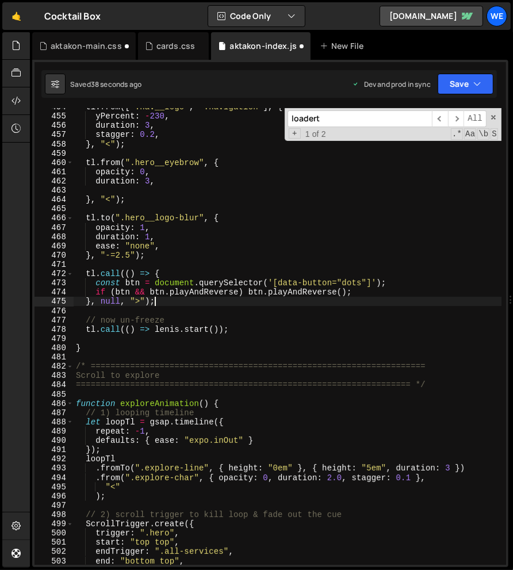
click at [139, 302] on div "tl . from ([ ".nav__logo" , ".navigation" ] , { yPercent : - 230 , duration : 3…" at bounding box center [288, 339] width 428 height 475
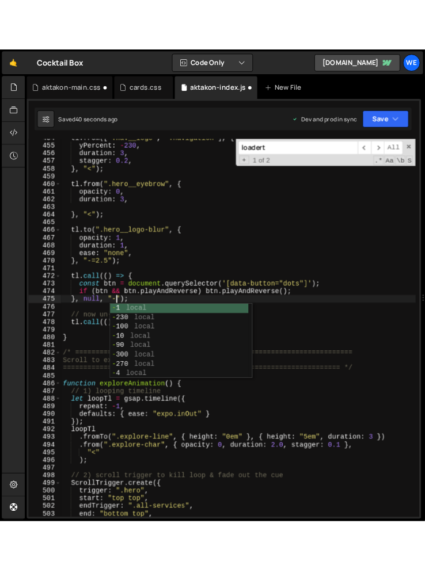
scroll to position [0, 4]
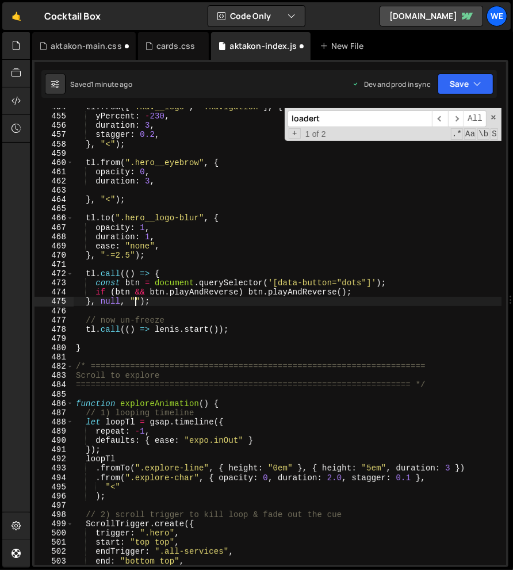
paste textarea ">-=1.4"
type textarea "}, null, ">-=1.4");"
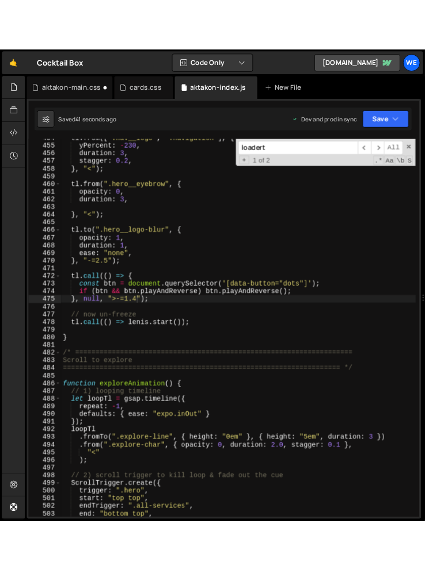
scroll to position [4615, 0]
